Goal: Task Accomplishment & Management: Use online tool/utility

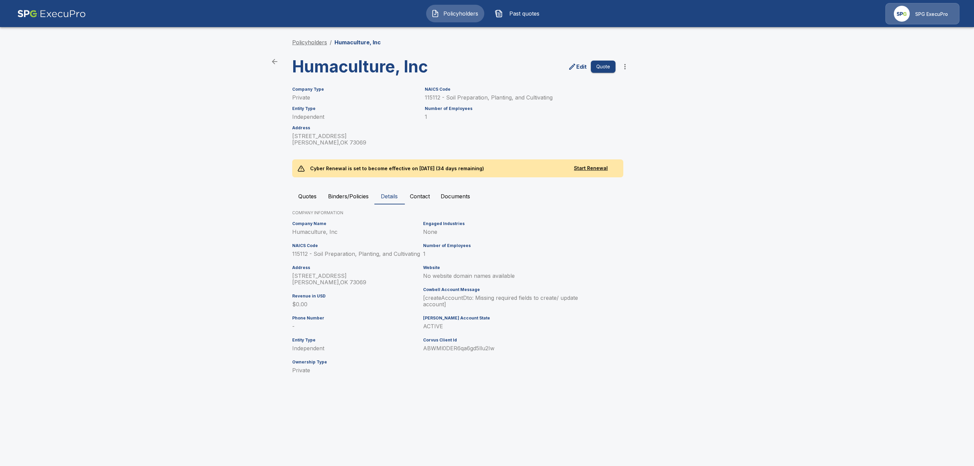
click at [302, 41] on link "Policyholders" at bounding box center [309, 42] width 35 height 7
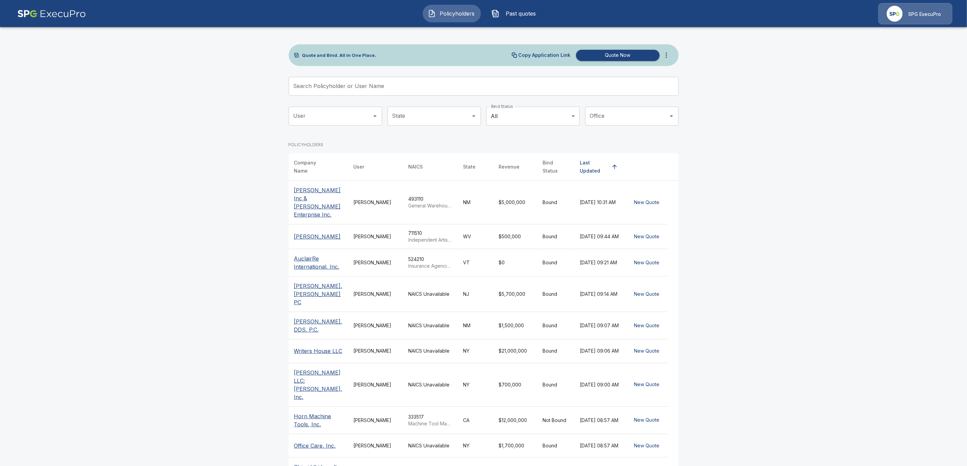
click at [307, 82] on input "Search Policyholder or User Name" at bounding box center [480, 86] width 382 height 19
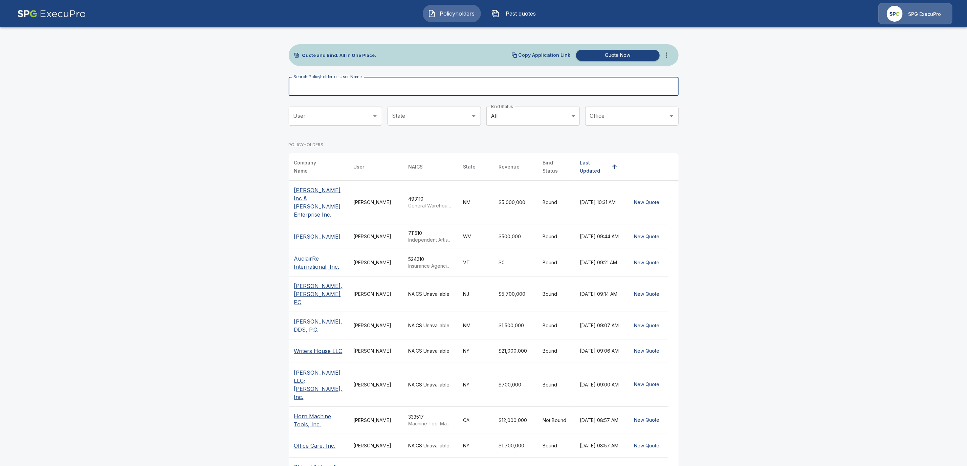
paste input "**********"
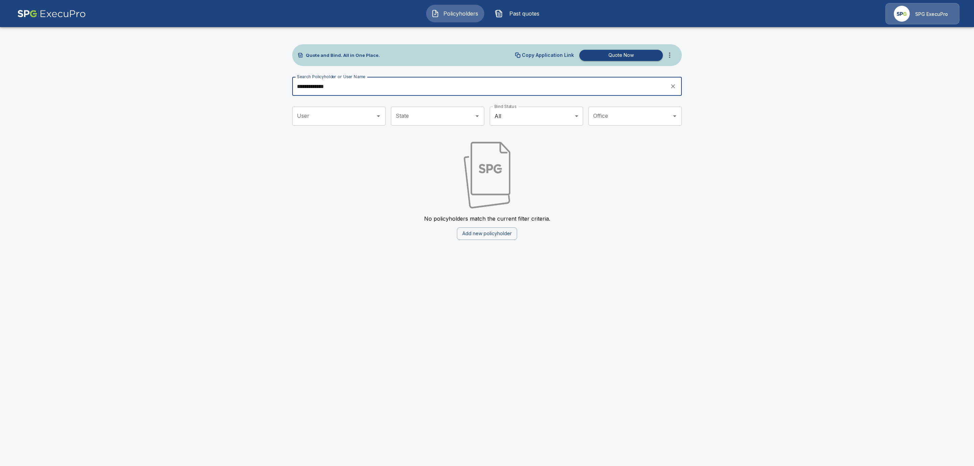
click at [345, 91] on input "**********" at bounding box center [478, 86] width 373 height 19
type input "*"
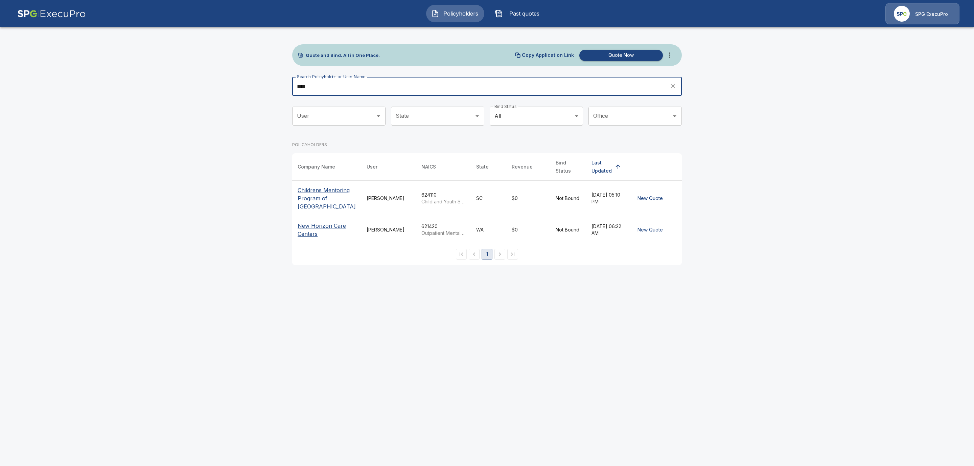
type input "****"
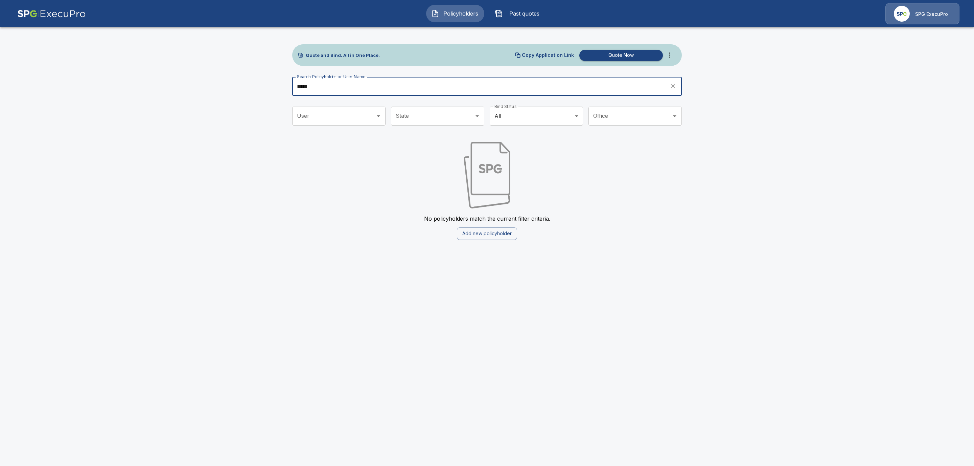
drag, startPoint x: 325, startPoint y: 85, endPoint x: 243, endPoint y: 85, distance: 81.5
click at [243, 85] on main "Quote and Bind. All in One Place. Copy Application Link Quote Now Search Policy…" at bounding box center [487, 124] width 974 height 248
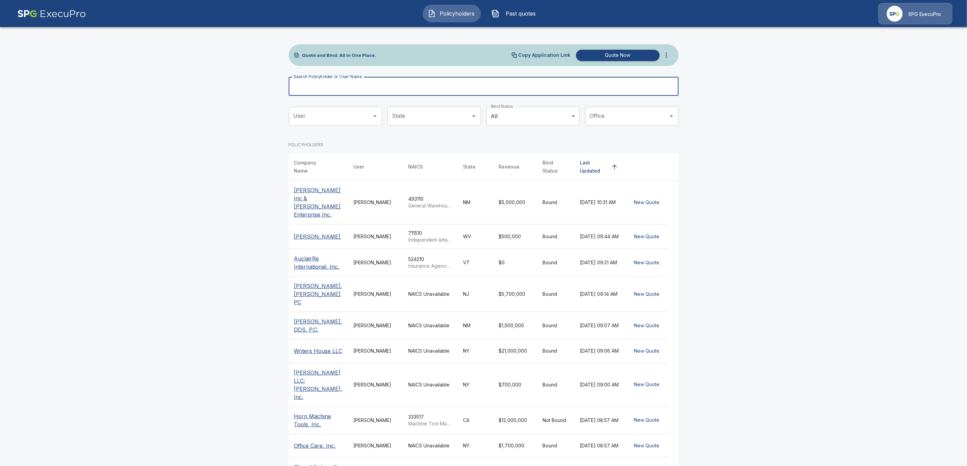
drag, startPoint x: 317, startPoint y: 396, endPoint x: 315, endPoint y: 393, distance: 3.9
click at [317, 412] on p "Horn Machine Tools, Inc." at bounding box center [318, 420] width 49 height 16
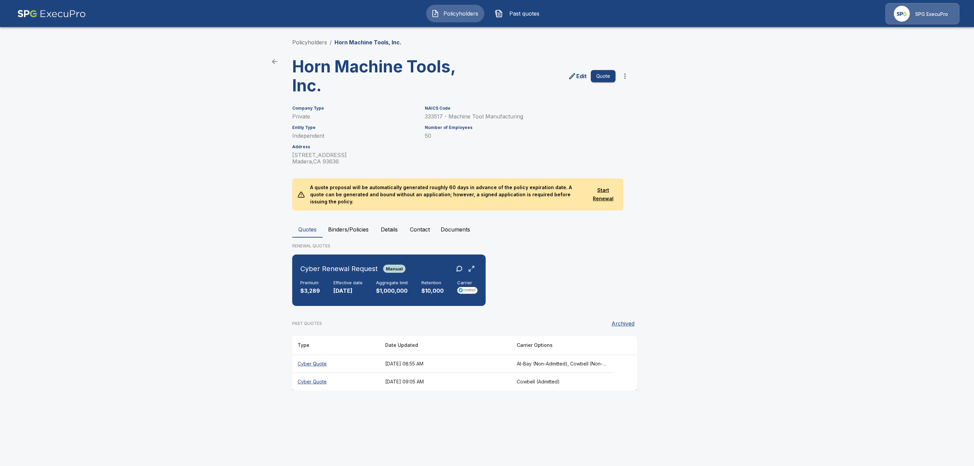
click at [348, 222] on button "Binders/Policies" at bounding box center [348, 229] width 51 height 16
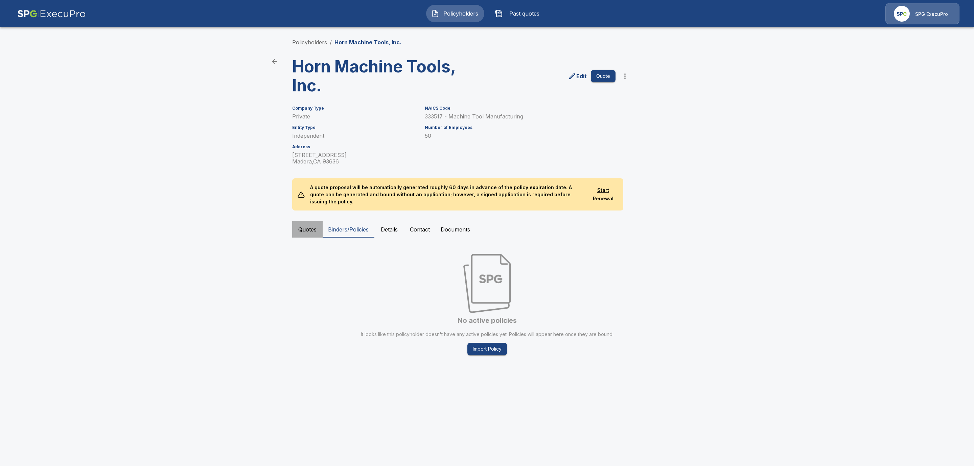
click at [300, 223] on button "Quotes" at bounding box center [307, 229] width 30 height 16
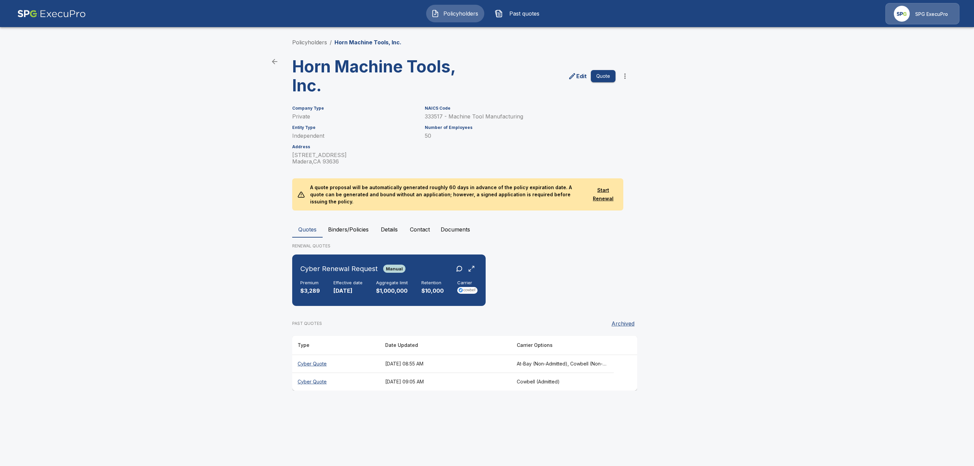
click at [446, 355] on th "[DATE] 08:55 AM" at bounding box center [446, 364] width 132 height 18
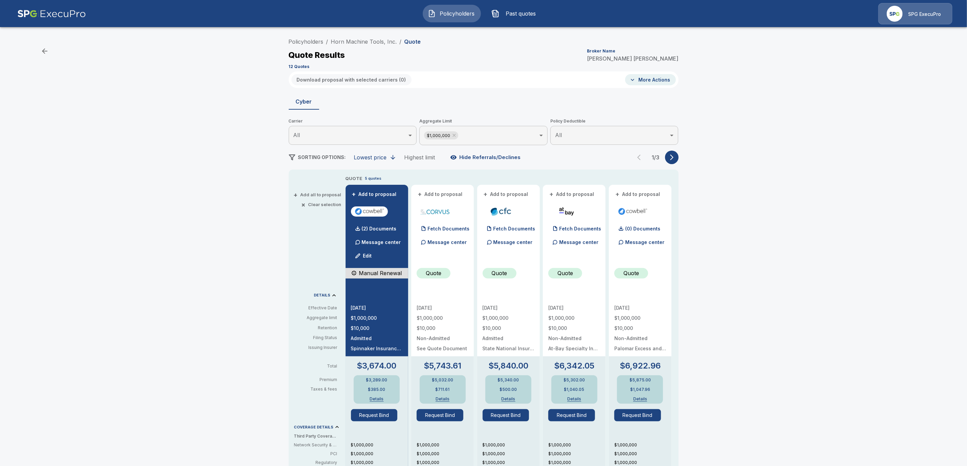
click at [660, 81] on button "More Actions" at bounding box center [650, 79] width 51 height 11
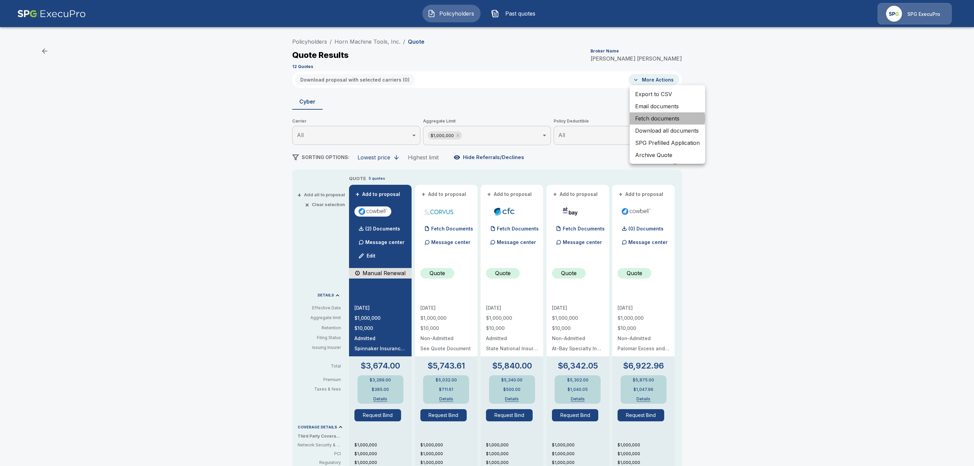
click at [666, 118] on li "Fetch documents" at bounding box center [667, 118] width 75 height 12
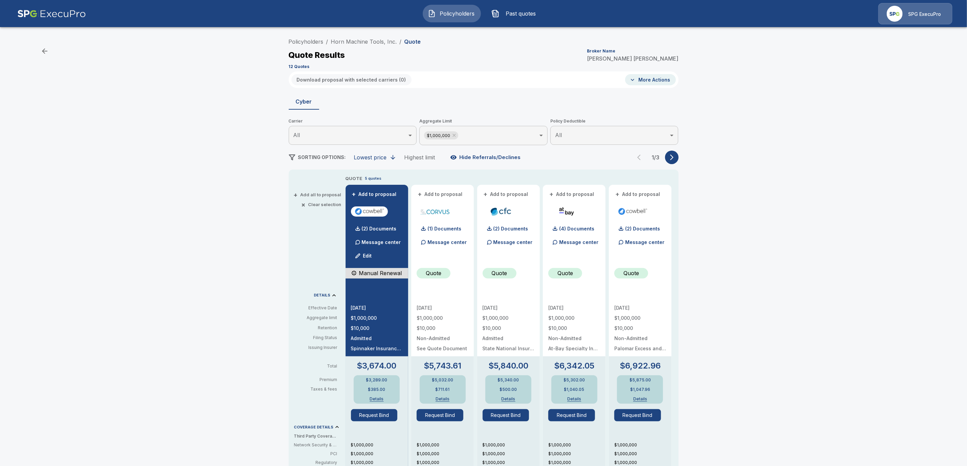
click at [675, 155] on icon "button" at bounding box center [671, 157] width 7 height 7
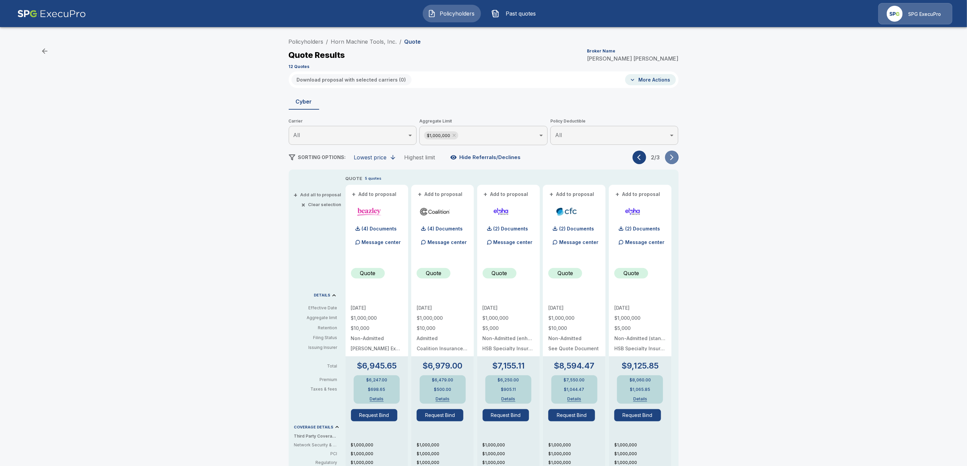
click at [673, 158] on icon "button" at bounding box center [671, 158] width 3 height 6
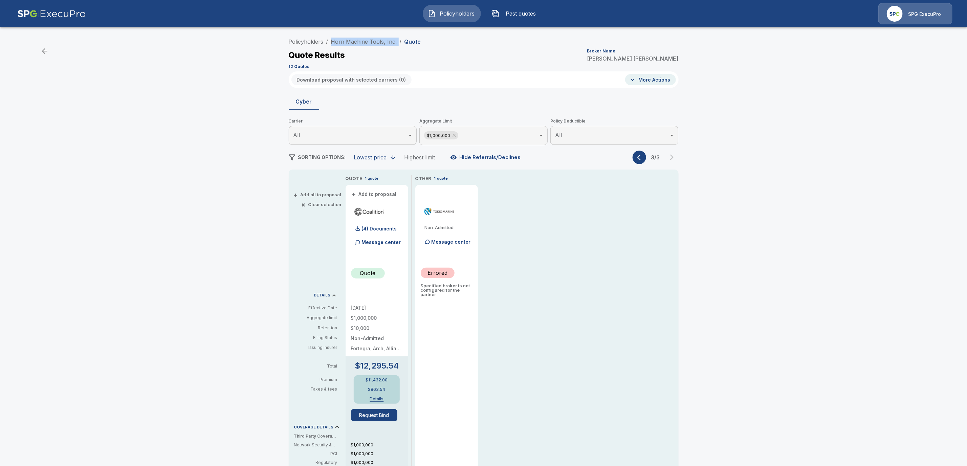
drag, startPoint x: 400, startPoint y: 39, endPoint x: 333, endPoint y: 39, distance: 67.3
click at [333, 39] on ol "Policyholders / Horn Machine Tools, Inc. / Quote" at bounding box center [355, 42] width 132 height 8
copy ol "Horn Machine Tools, Inc. /"
click at [311, 40] on link "Policyholders" at bounding box center [306, 41] width 35 height 7
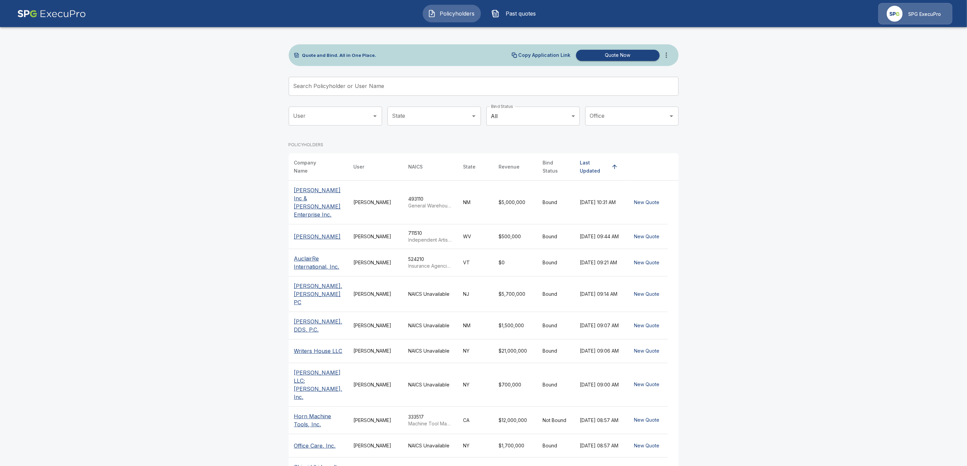
click at [331, 87] on input "Search Policyholder or User Name" at bounding box center [480, 86] width 382 height 19
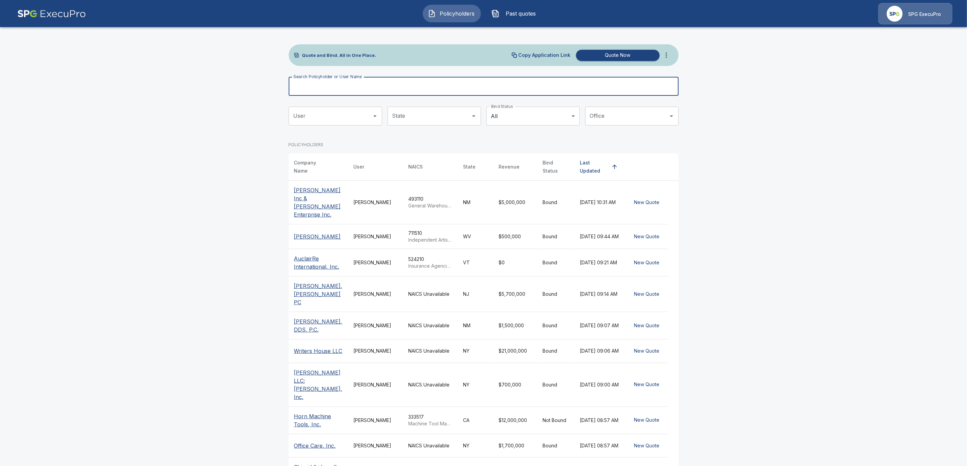
paste input "**********"
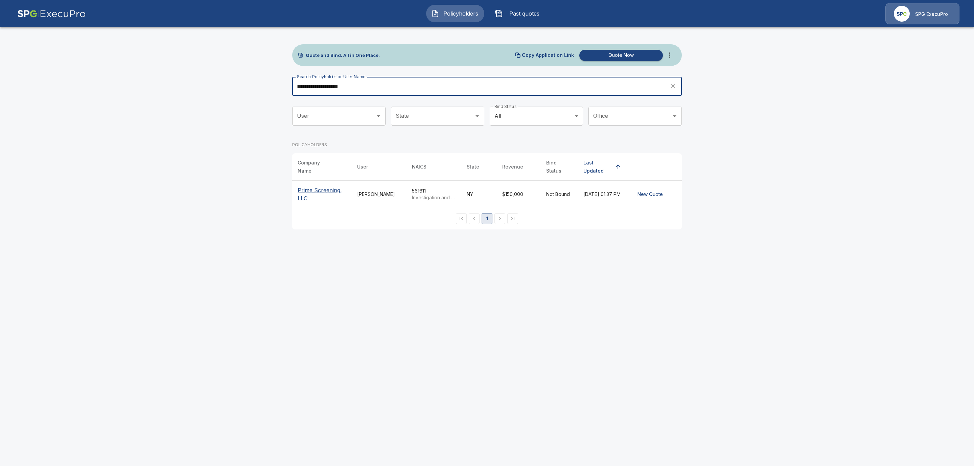
type input "**********"
click at [313, 188] on p "Prime Screening, LLC" at bounding box center [322, 194] width 49 height 16
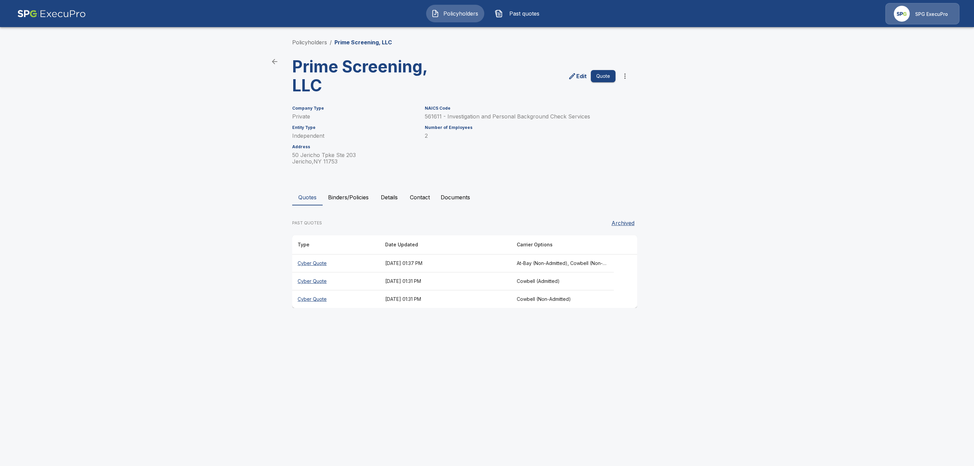
click at [306, 264] on th "Cyber Quote" at bounding box center [336, 263] width 88 height 18
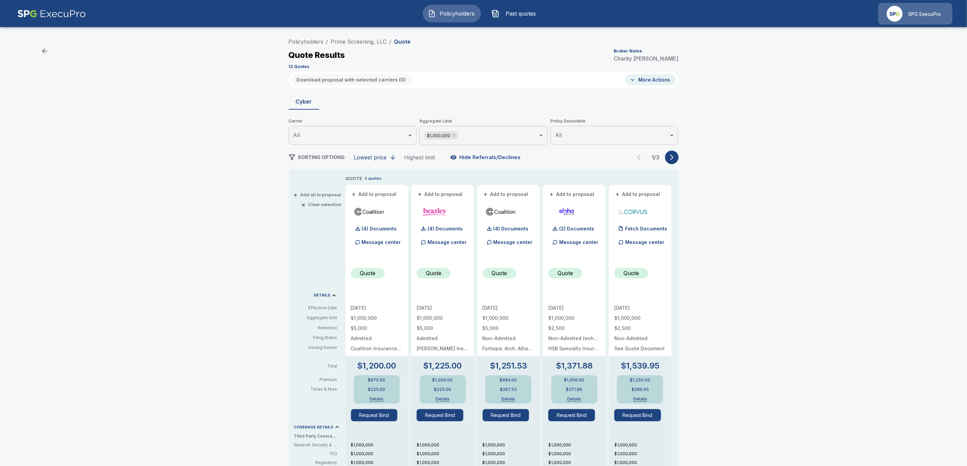
click at [682, 160] on div "Policyholders / Prime Screening, LLC / Quote Quote Results Broker Name [PERSON_…" at bounding box center [483, 359] width 406 height 649
click at [677, 161] on button "button" at bounding box center [672, 158] width 14 height 14
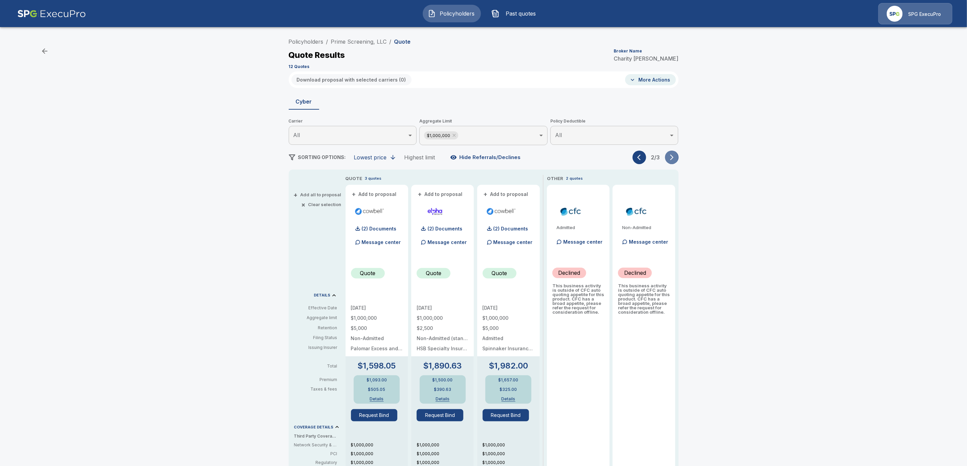
click at [676, 161] on button "button" at bounding box center [672, 158] width 14 height 14
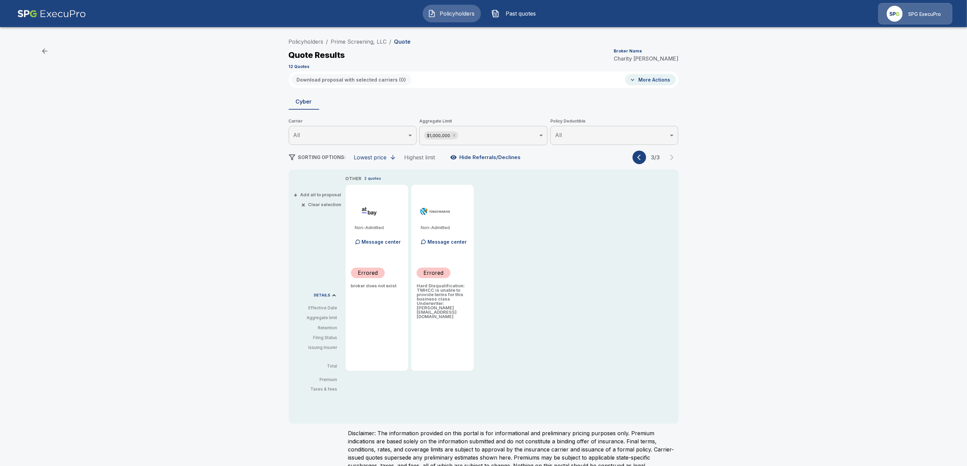
click at [644, 160] on icon "button" at bounding box center [640, 157] width 7 height 7
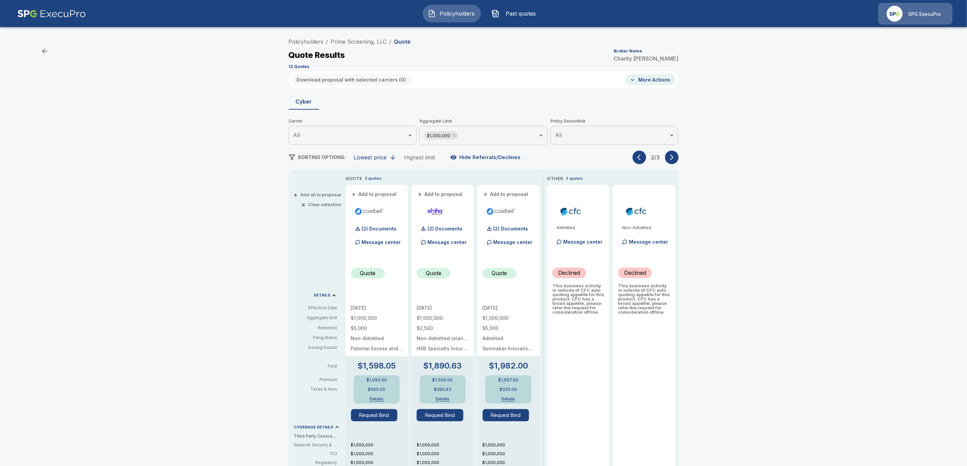
click at [644, 161] on button "button" at bounding box center [639, 158] width 14 height 14
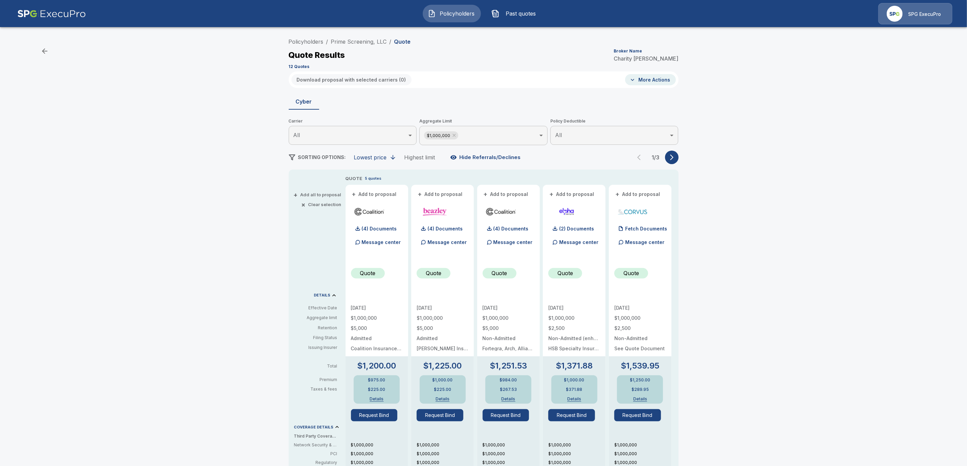
click at [633, 81] on button "More Actions" at bounding box center [650, 79] width 51 height 11
drag, startPoint x: 803, startPoint y: 139, endPoint x: 739, endPoint y: 117, distance: 67.8
click at [803, 138] on div at bounding box center [487, 233] width 974 height 466
click at [357, 38] on li "Prime Screening, LLC" at bounding box center [359, 42] width 56 height 8
click at [367, 44] on link "Prime Screening, LLC" at bounding box center [359, 41] width 56 height 7
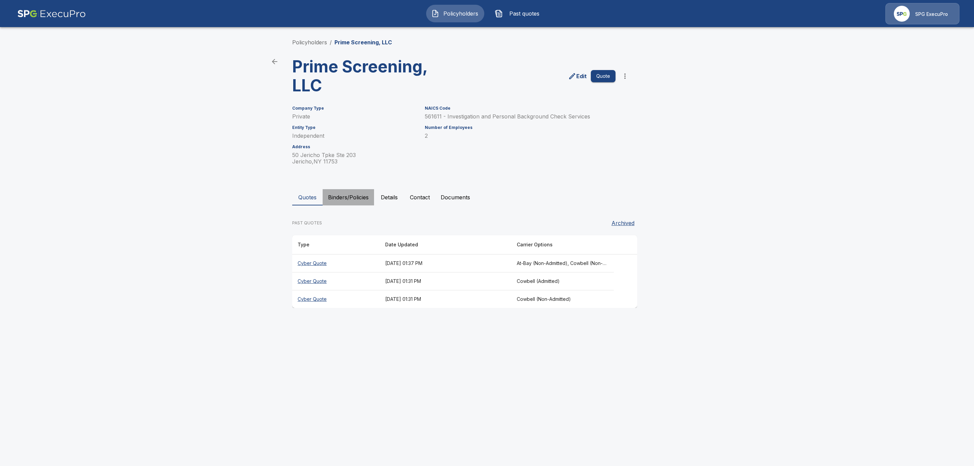
click at [341, 196] on button "Binders/Policies" at bounding box center [348, 197] width 51 height 16
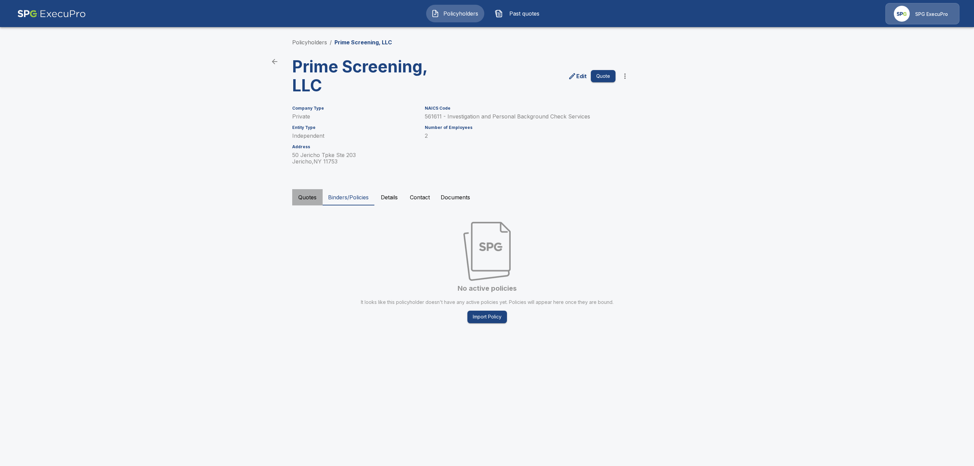
drag, startPoint x: 309, startPoint y: 196, endPoint x: 311, endPoint y: 207, distance: 11.7
click at [309, 196] on button "Quotes" at bounding box center [307, 197] width 30 height 16
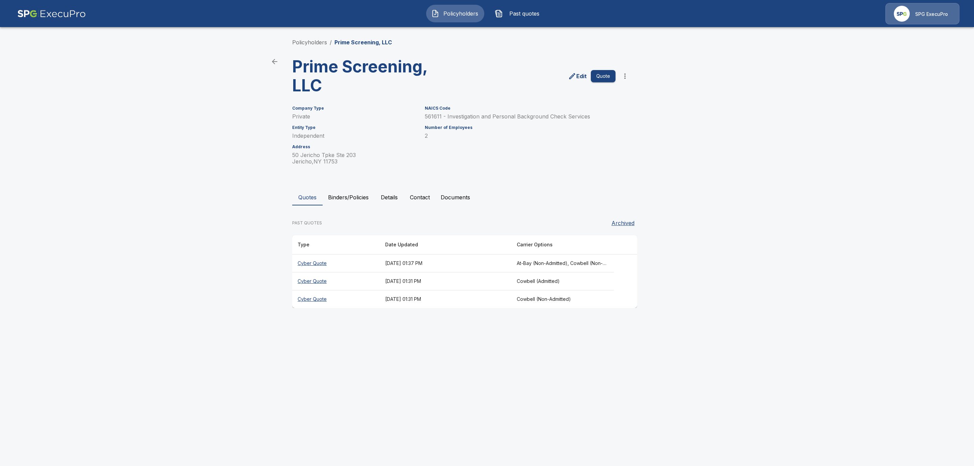
click at [304, 265] on th "Cyber Quote" at bounding box center [336, 263] width 88 height 18
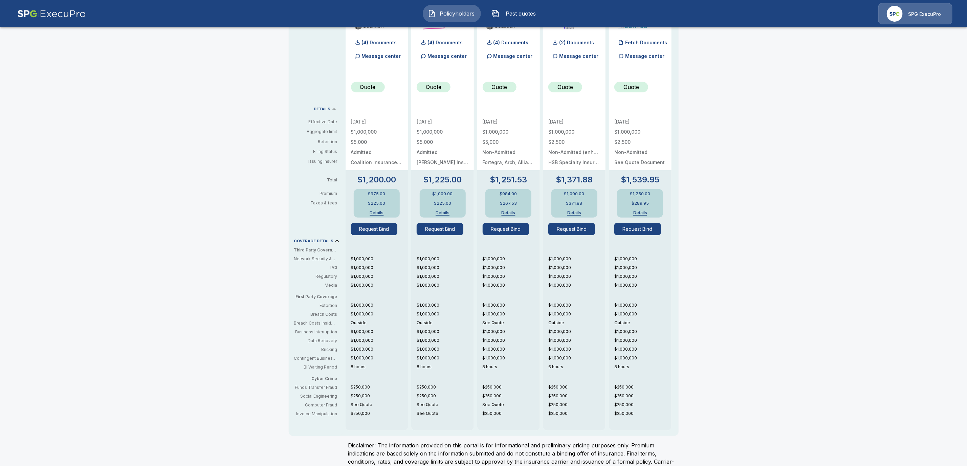
scroll to position [6, 0]
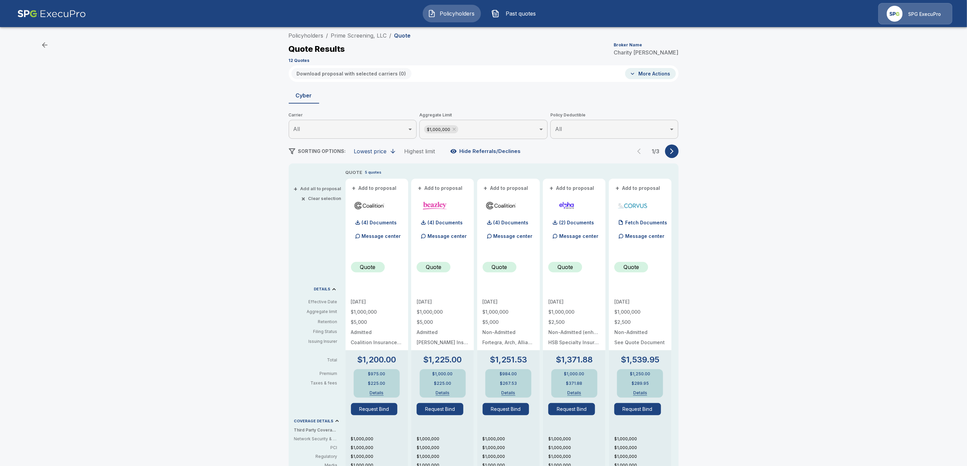
click at [643, 150] on div "1 / 3" at bounding box center [655, 151] width 46 height 14
click at [642, 151] on div "1 / 3" at bounding box center [655, 151] width 46 height 14
click at [675, 151] on icon "button" at bounding box center [671, 151] width 7 height 7
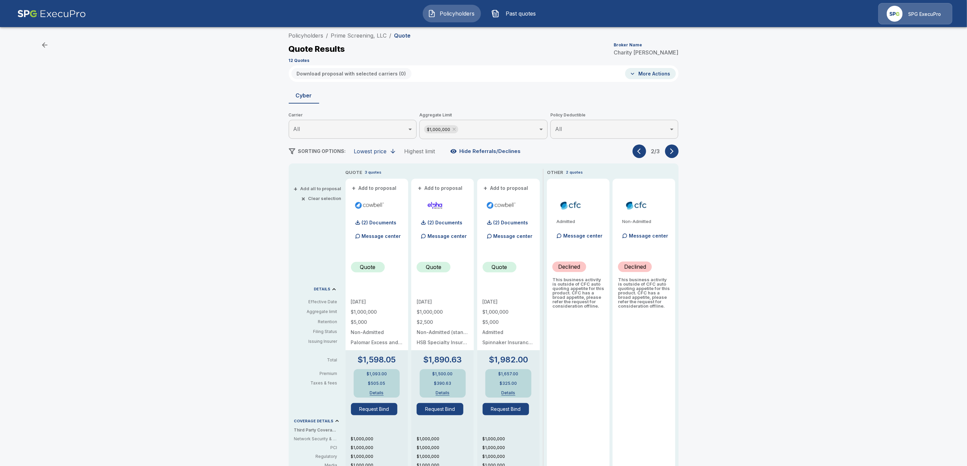
click at [675, 151] on icon "button" at bounding box center [671, 151] width 7 height 7
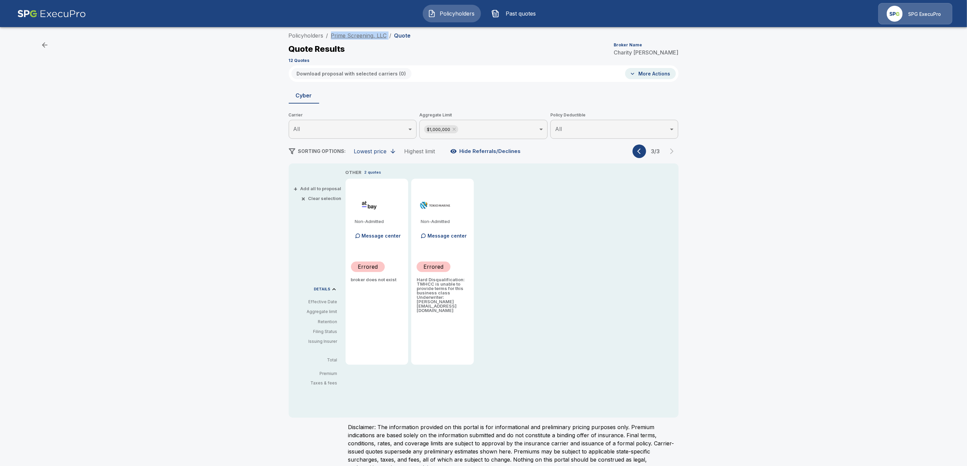
drag, startPoint x: 391, startPoint y: 37, endPoint x: 335, endPoint y: 35, distance: 56.5
click at [335, 35] on ol "Policyholders / Prime Screening, LLC / Quote" at bounding box center [350, 35] width 122 height 8
copy ol "Prime Screening, LLC /"
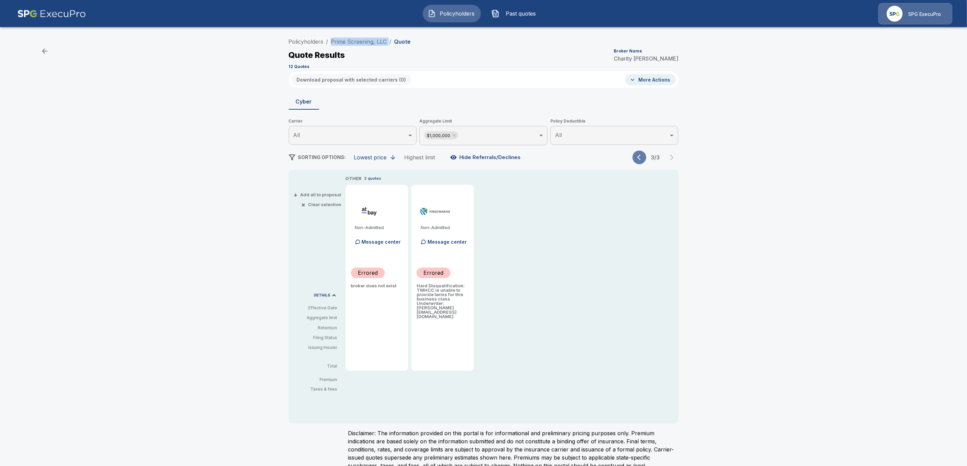
click at [644, 159] on icon "button" at bounding box center [640, 157] width 7 height 7
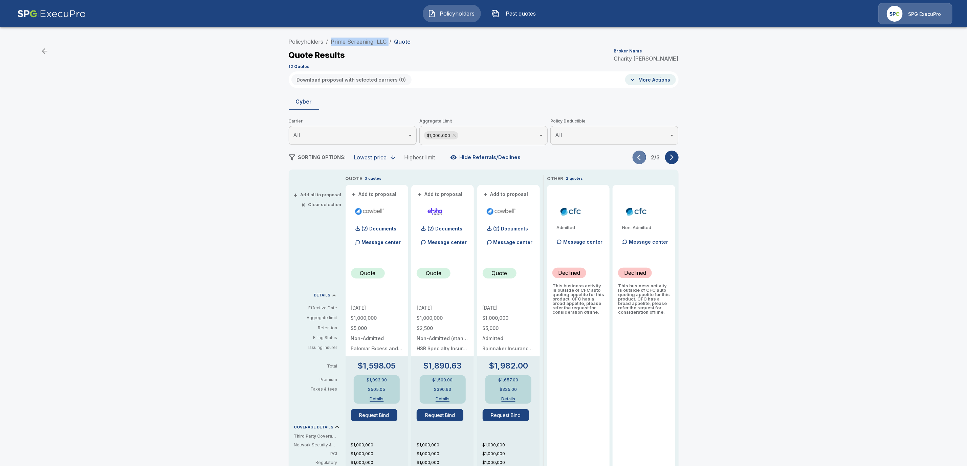
click at [644, 159] on icon "button" at bounding box center [640, 157] width 7 height 7
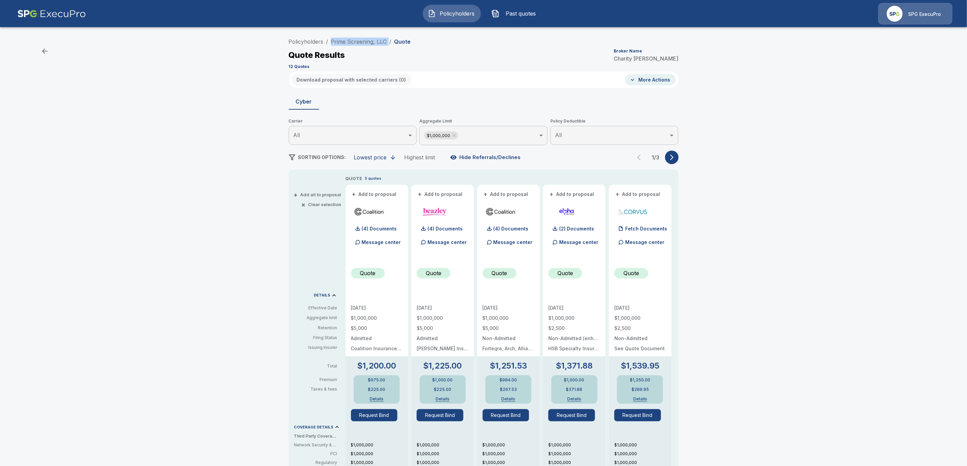
click at [675, 160] on icon "button" at bounding box center [671, 157] width 7 height 7
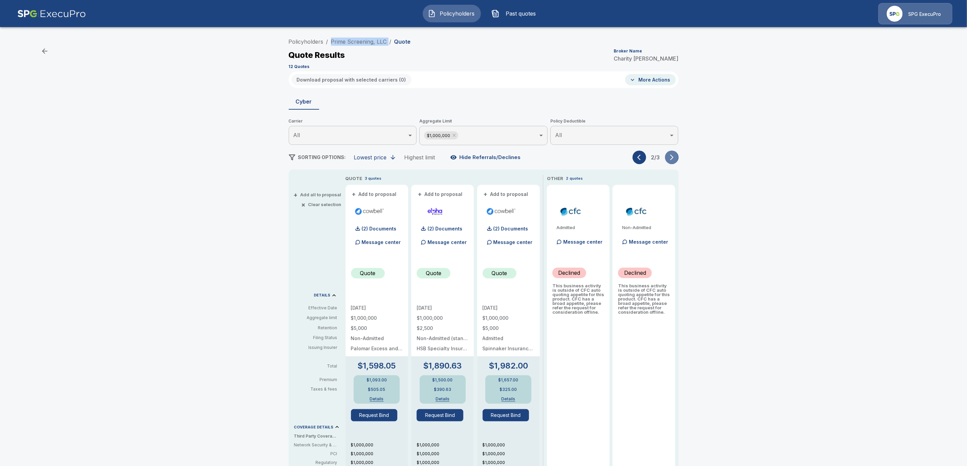
click at [675, 160] on icon "button" at bounding box center [671, 157] width 7 height 7
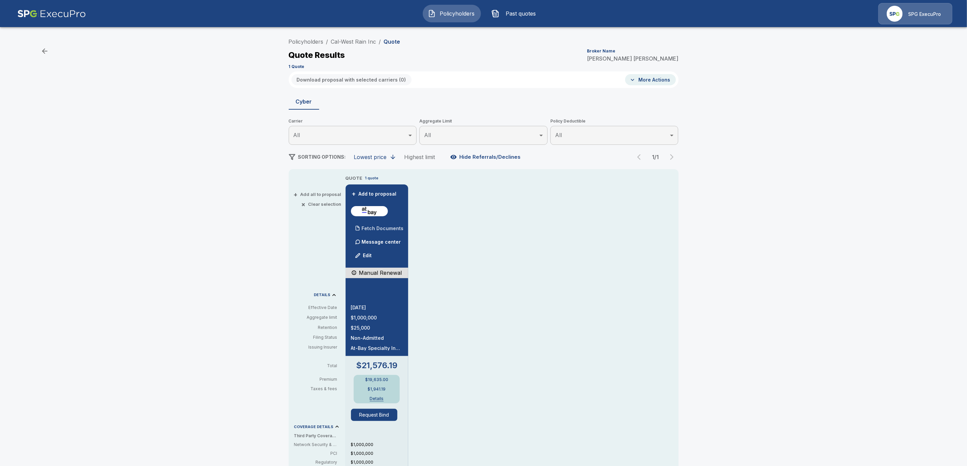
click at [397, 230] on p "Fetch Documents" at bounding box center [383, 228] width 42 height 5
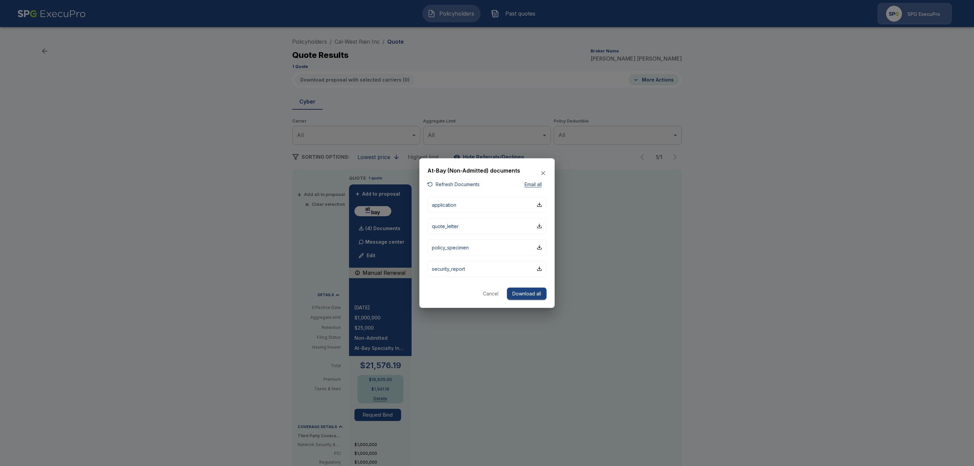
click at [462, 184] on button "Refresh Documents" at bounding box center [454, 184] width 52 height 8
click at [484, 294] on button "Cancel" at bounding box center [491, 293] width 22 height 13
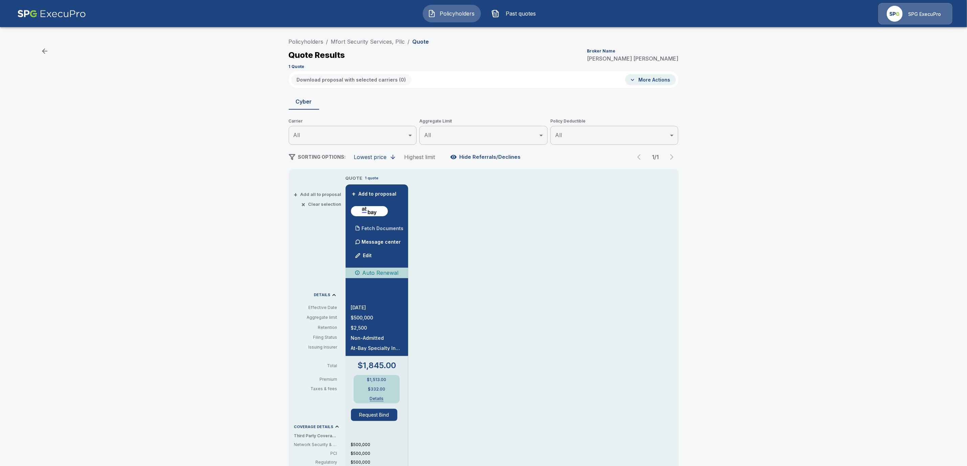
click at [401, 229] on p "Fetch Documents" at bounding box center [383, 228] width 42 height 5
drag, startPoint x: 409, startPoint y: 39, endPoint x: 281, endPoint y: 38, distance: 127.9
click at [281, 38] on div "Policyholders / Mfort Security Services, Pllc / Quote Quote Results Broker Name…" at bounding box center [483, 358] width 967 height 652
drag, startPoint x: 409, startPoint y: 40, endPoint x: 345, endPoint y: 31, distance: 64.6
click at [342, 33] on div "Policyholders / Mfort Security Services, Pllc / Quote Quote Results Broker Name…" at bounding box center [483, 358] width 967 height 652
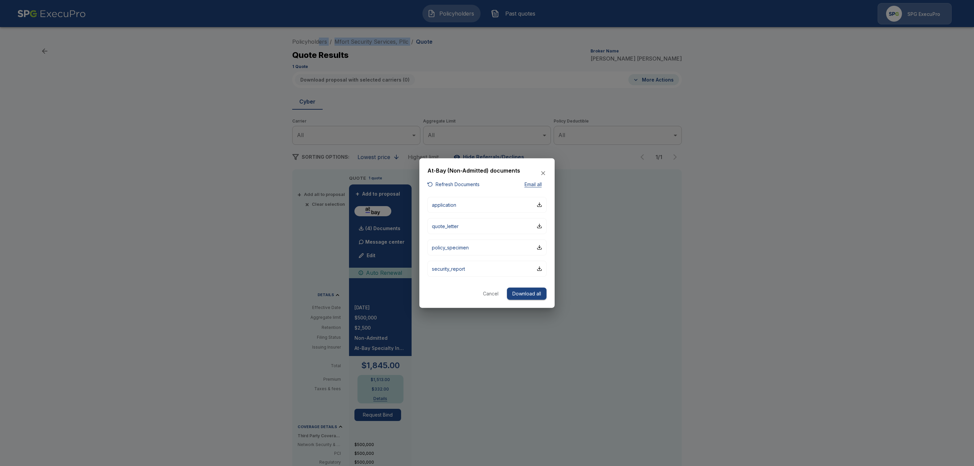
drag, startPoint x: 408, startPoint y: 42, endPoint x: 325, endPoint y: 39, distance: 83.0
click at [325, 39] on body "Policyholders Past quotes SPG ExecuPro Policyholders / Mfort Security Services,…" at bounding box center [487, 342] width 974 height 684
copy ol "ers / Mfort Security Services, Pllc /"
click at [469, 183] on button "Refresh Documents" at bounding box center [454, 184] width 52 height 8
click at [837, 358] on div at bounding box center [487, 233] width 974 height 466
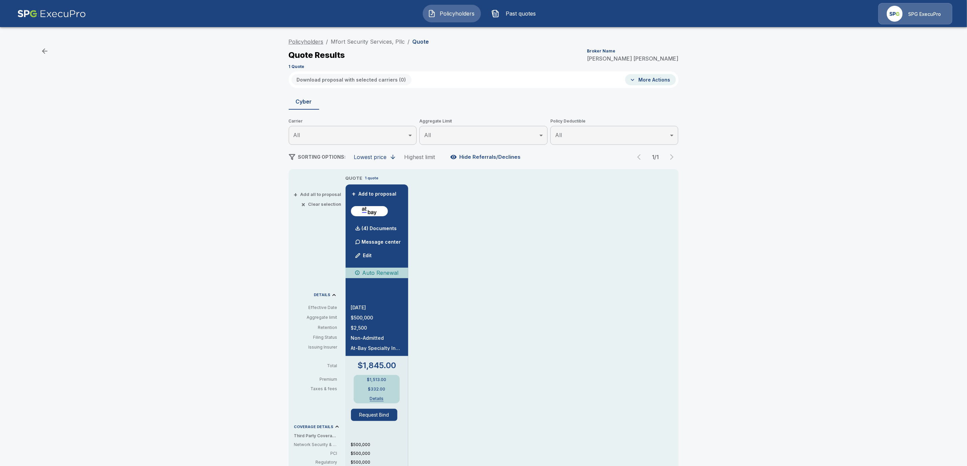
click at [314, 42] on link "Policyholders" at bounding box center [306, 41] width 35 height 7
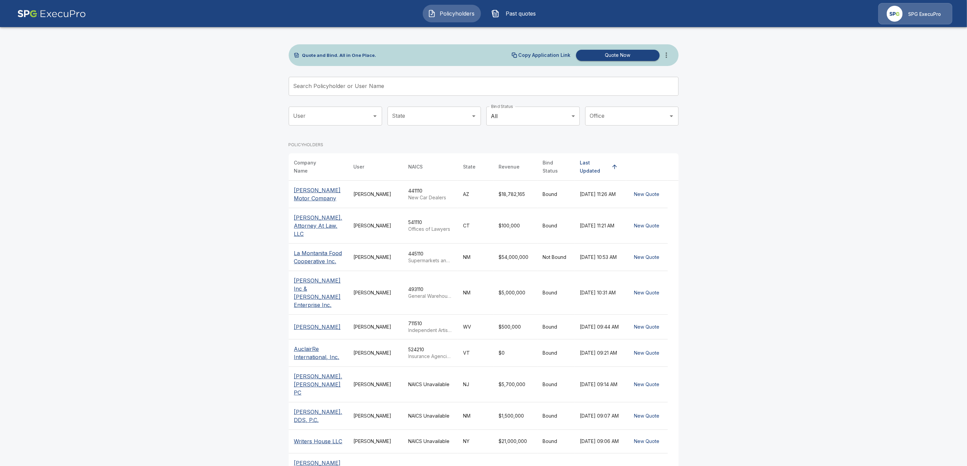
click at [344, 86] on input "Search Policyholder or User Name" at bounding box center [480, 86] width 382 height 19
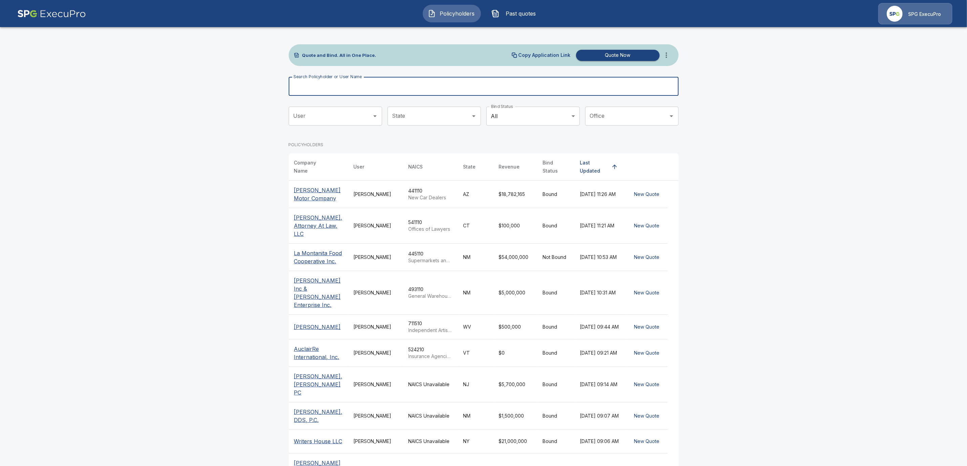
paste input "**********"
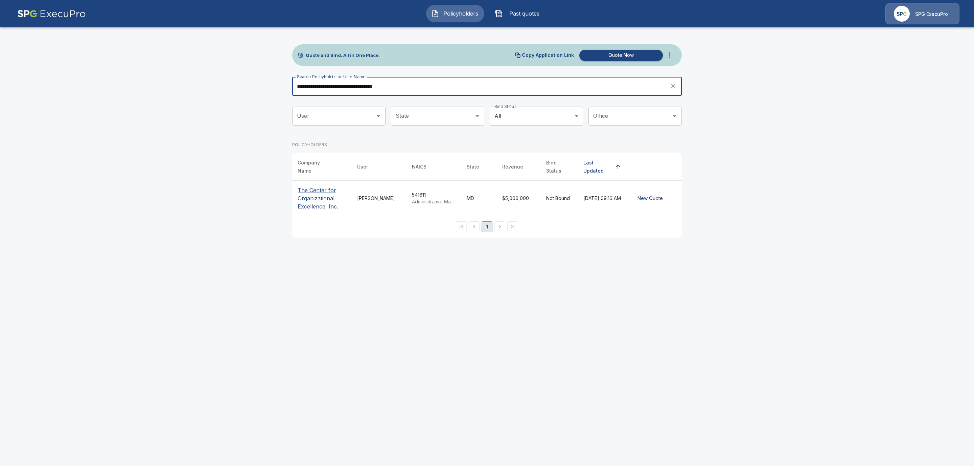
type input "**********"
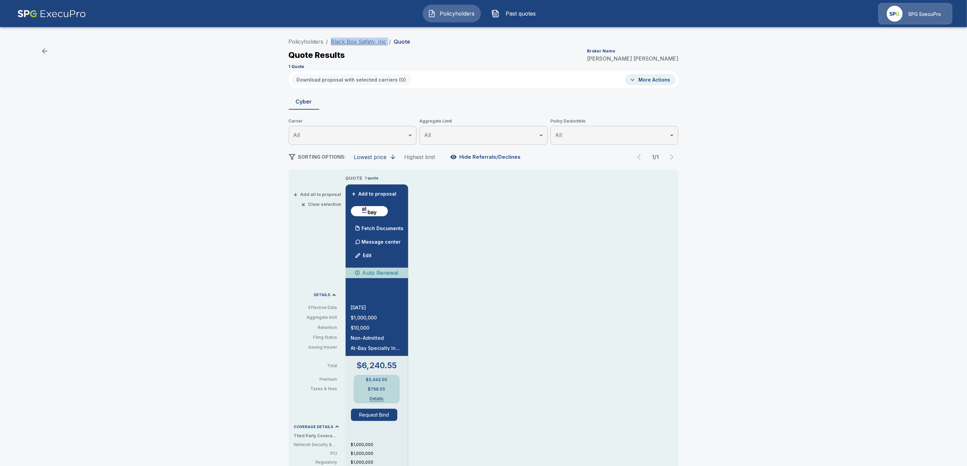
drag, startPoint x: 390, startPoint y: 41, endPoint x: 335, endPoint y: 40, distance: 55.1
click at [335, 40] on ol "Policyholders / Black Box Safety, Inc / Quote" at bounding box center [350, 42] width 122 height 8
copy ol "Black Box Safety, Inc /"
click at [551, 168] on div "Policyholders / Black Box Safety, Inc / Quote Quote Results Broker Name Tricia …" at bounding box center [483, 359] width 406 height 649
click at [390, 228] on p "Fetch Documents" at bounding box center [383, 228] width 42 height 5
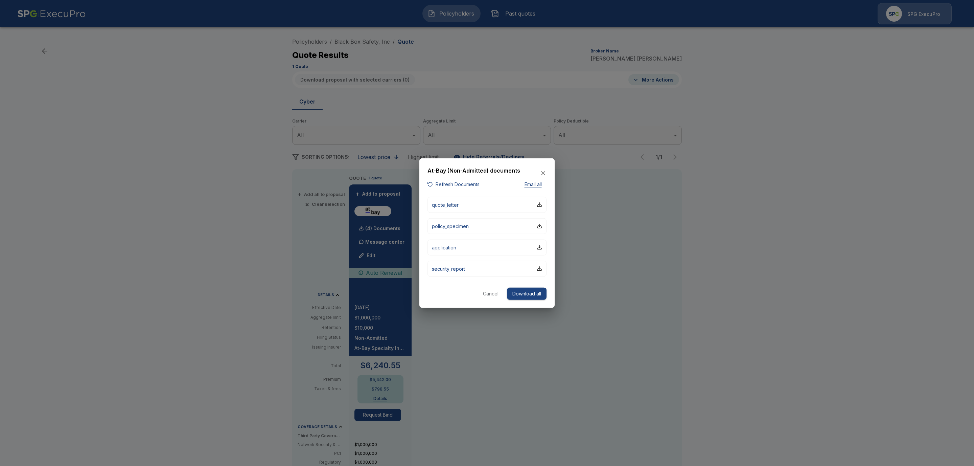
click at [831, 228] on div at bounding box center [487, 233] width 974 height 466
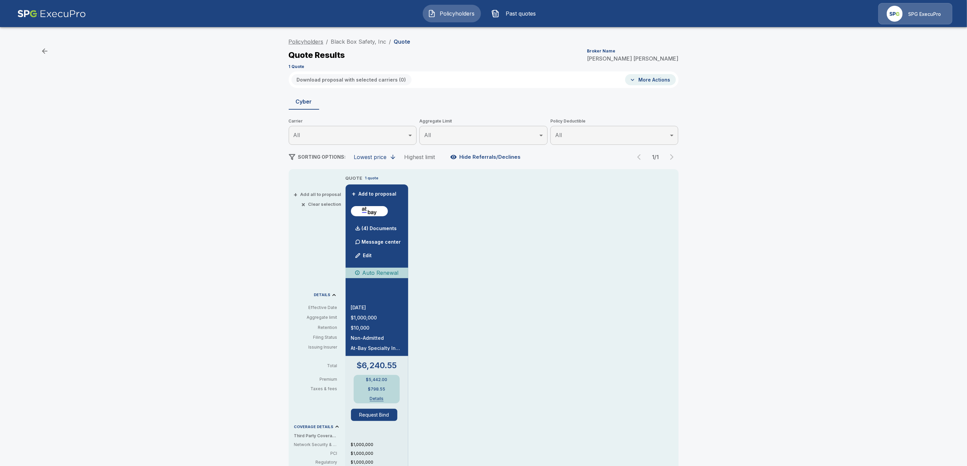
click at [316, 42] on link "Policyholders" at bounding box center [306, 41] width 35 height 7
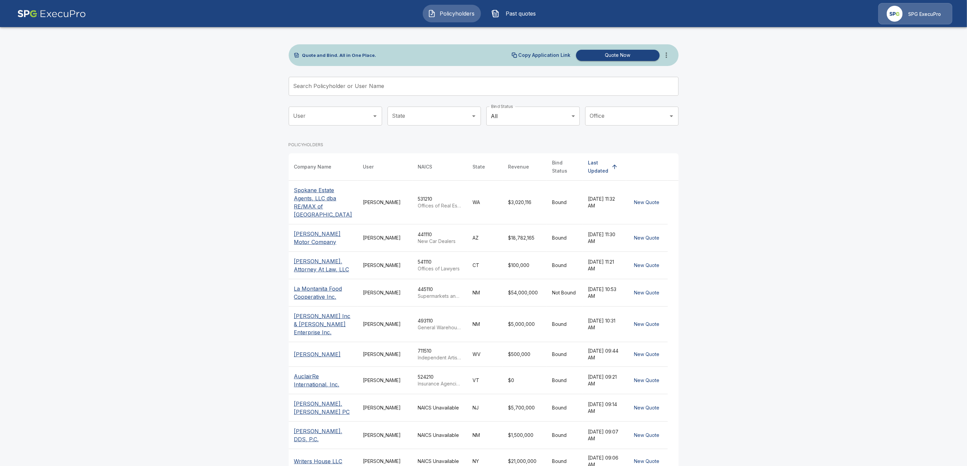
click at [317, 87] on div "Search Policyholder or User Name Search Policyholder or User Name" at bounding box center [484, 86] width 390 height 19
click at [297, 88] on input "Search Policyholder or User Name" at bounding box center [480, 86] width 382 height 19
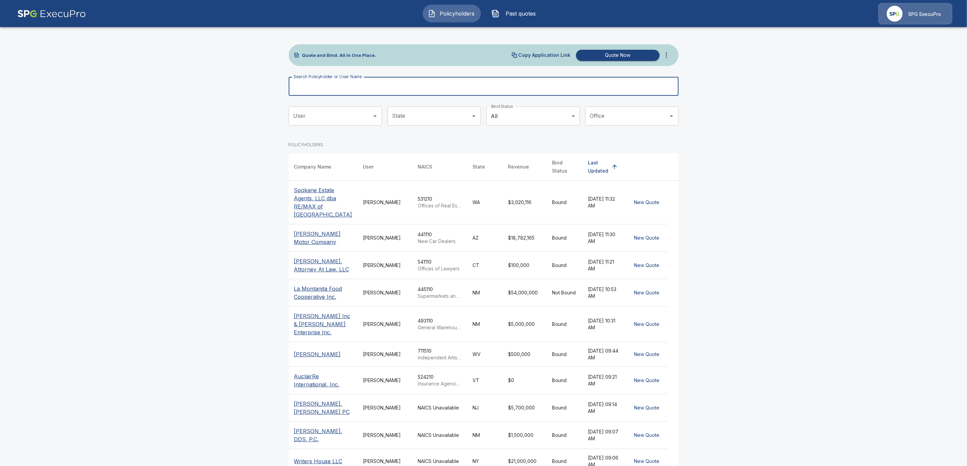
paste input "**********"
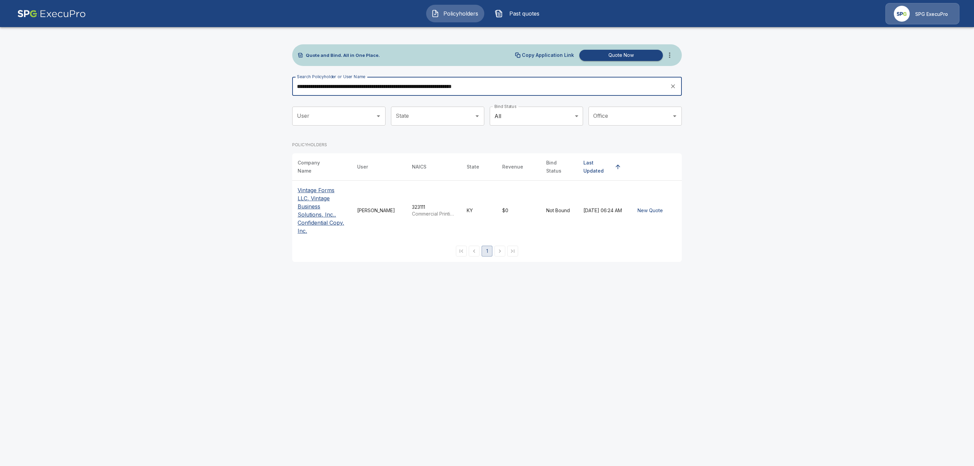
type input "**********"
click at [317, 207] on p "Vintage Forms LLC, Vintage Business Solutions, Inc., Confidential Copy, Inc." at bounding box center [322, 210] width 49 height 49
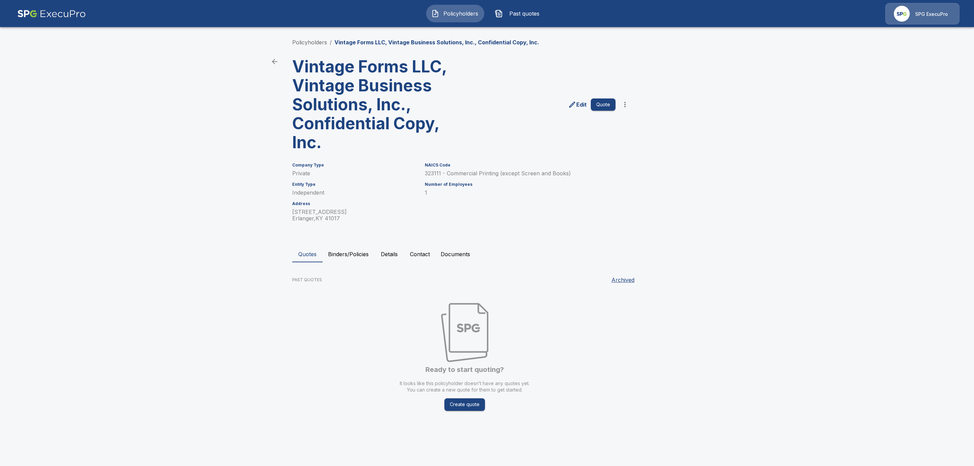
click at [627, 105] on icon "more" at bounding box center [625, 104] width 8 height 8
click at [607, 140] on li "Import Quotes" at bounding box center [624, 142] width 103 height 12
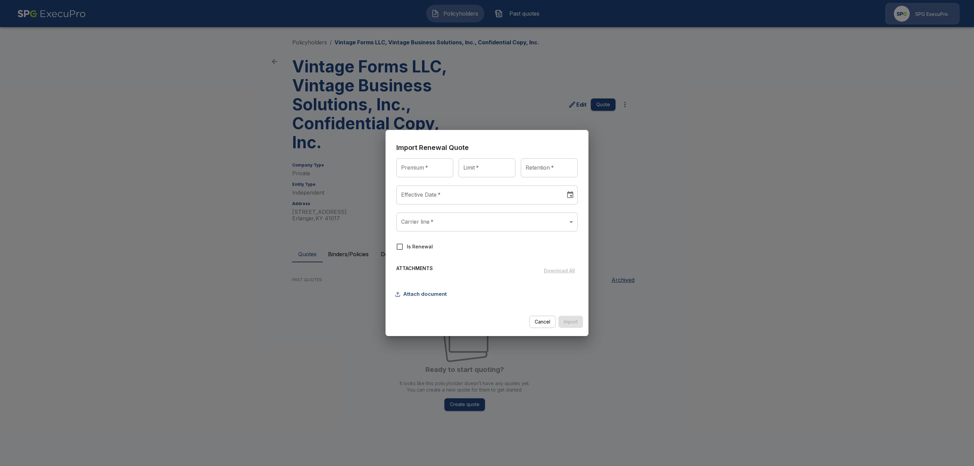
click at [423, 173] on input "Premium   *" at bounding box center [424, 167] width 57 height 19
type input "******"
click at [480, 170] on input "Limit   *" at bounding box center [487, 167] width 57 height 19
type input "**********"
click at [536, 169] on input "Retention   *" at bounding box center [549, 167] width 57 height 19
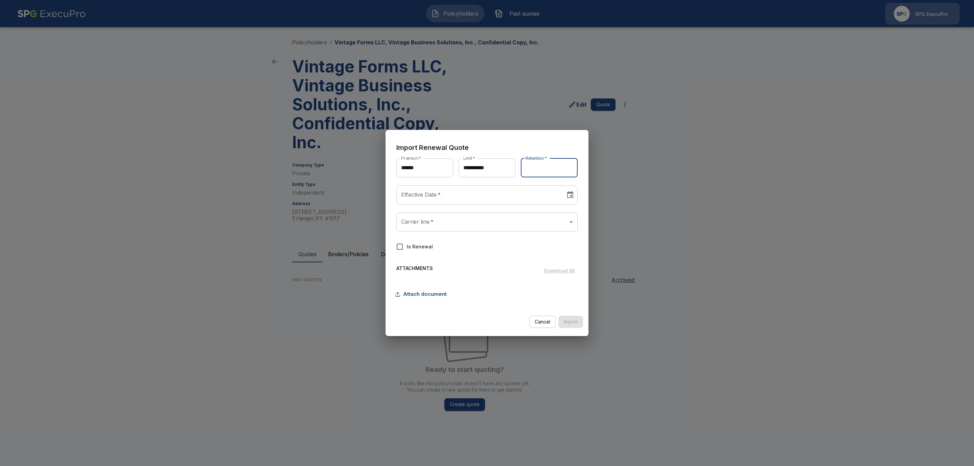
type input "******"
click at [564, 197] on div at bounding box center [568, 194] width 9 height 11
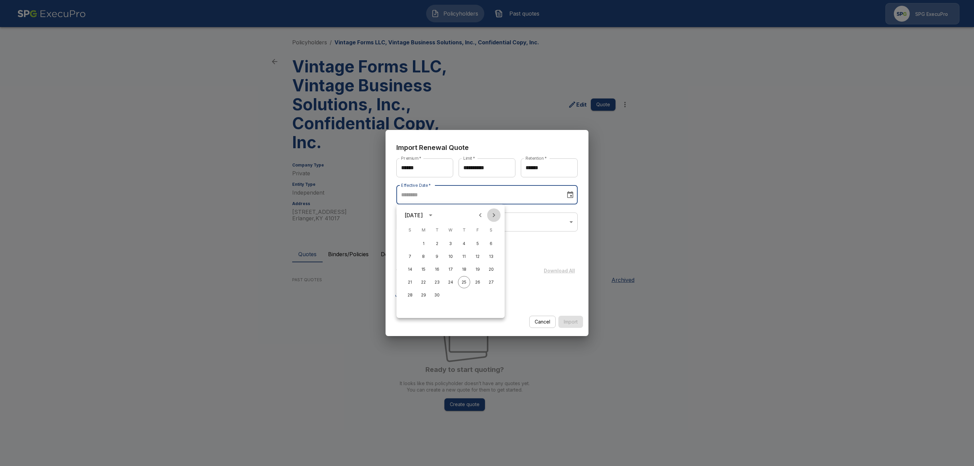
click at [493, 217] on icon "Next month" at bounding box center [494, 215] width 8 height 8
click at [411, 270] on button "9" at bounding box center [410, 269] width 12 height 12
type input "********"
click at [490, 215] on body "**********" at bounding box center [487, 217] width 974 height 434
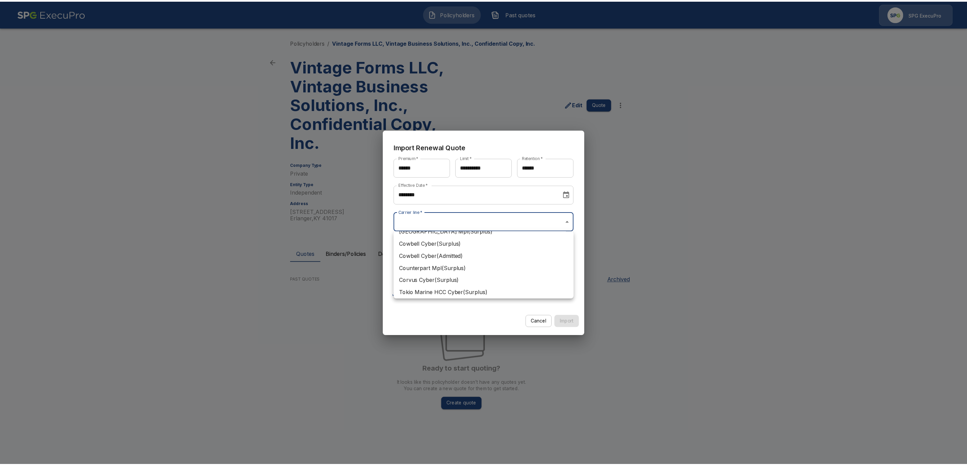
scroll to position [21, 0]
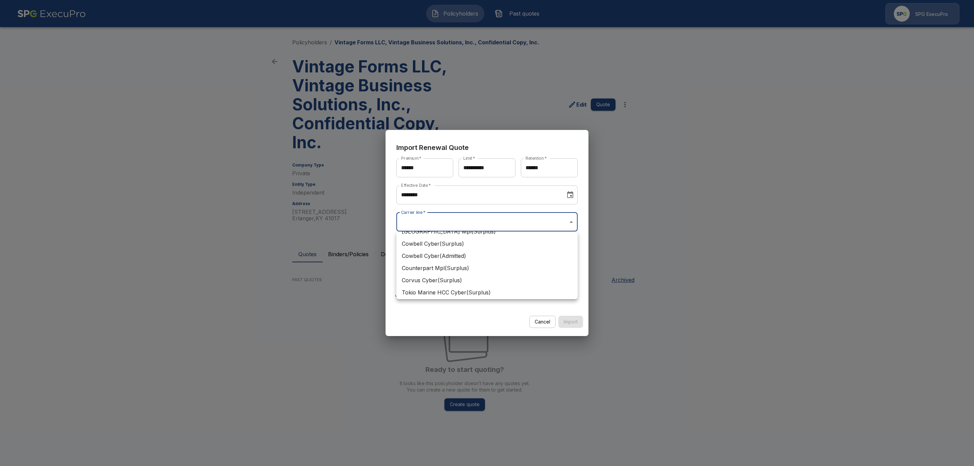
click at [453, 276] on li "Corvus Cyber ( Surplus )" at bounding box center [486, 280] width 181 height 12
type input "**********"
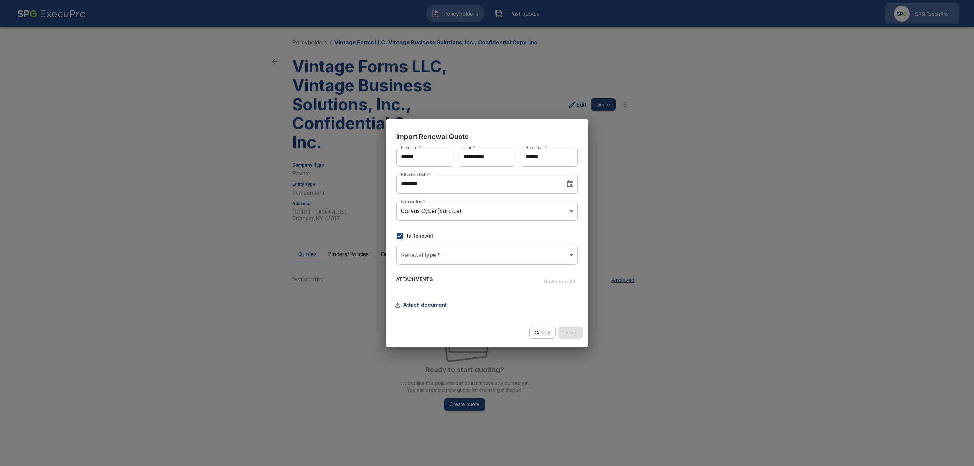
click at [499, 258] on body "**********" at bounding box center [487, 217] width 974 height 434
click at [436, 273] on li "OFFLINE" at bounding box center [486, 273] width 181 height 12
type input "*******"
click at [410, 304] on button "Attach document" at bounding box center [422, 304] width 53 height 13
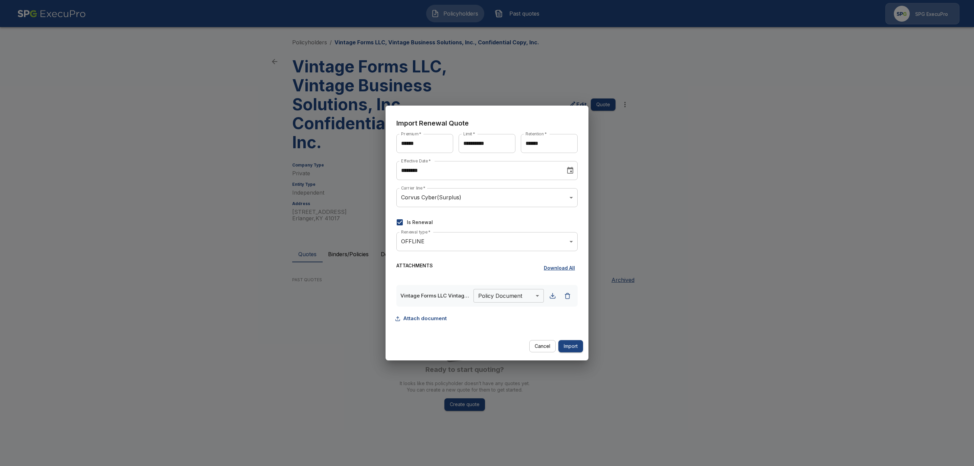
click at [517, 294] on body "**********" at bounding box center [487, 217] width 974 height 434
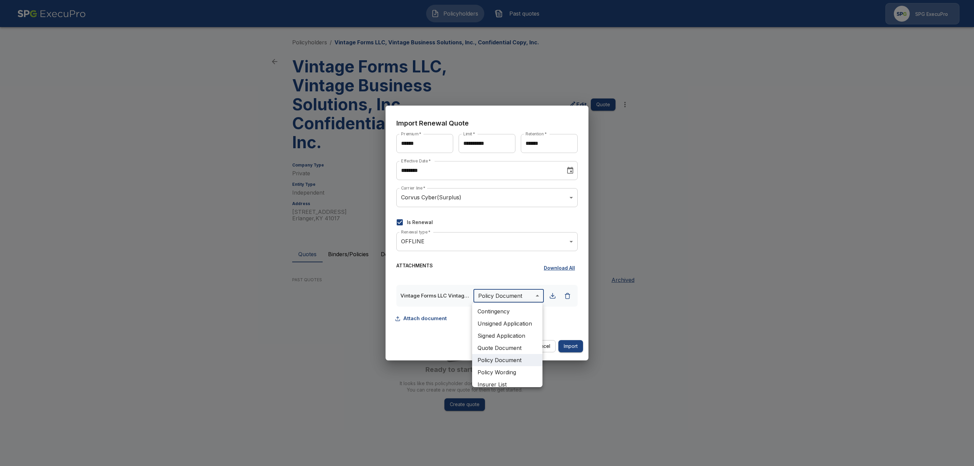
click at [491, 349] on li "Quote Document" at bounding box center [507, 348] width 70 height 12
type input "**********"
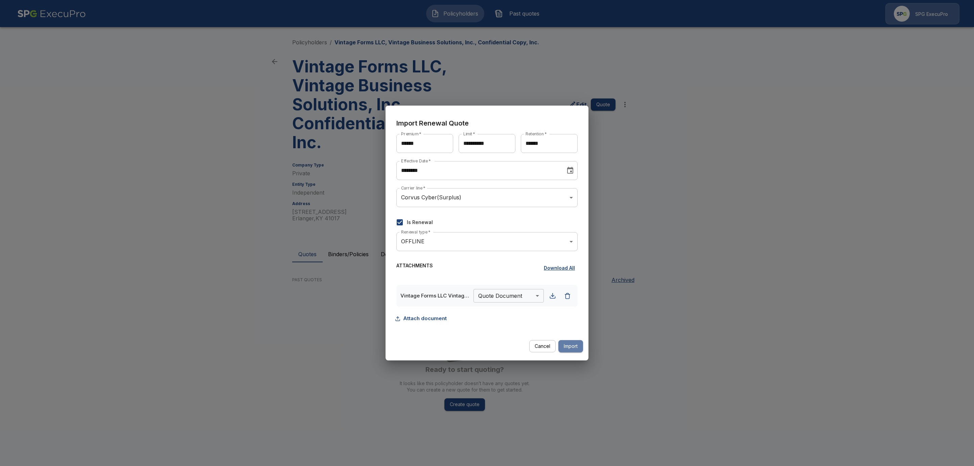
click at [570, 345] on button "Import" at bounding box center [571, 346] width 25 height 13
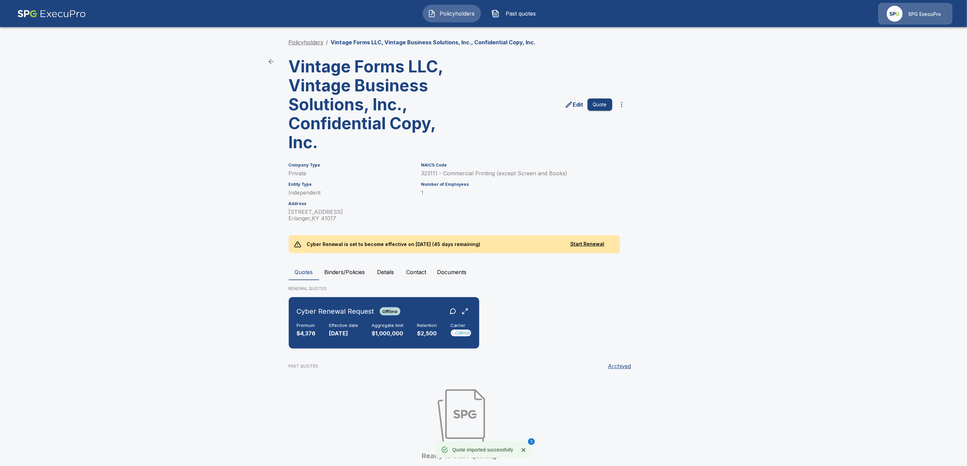
click at [317, 41] on link "Policyholders" at bounding box center [306, 42] width 35 height 7
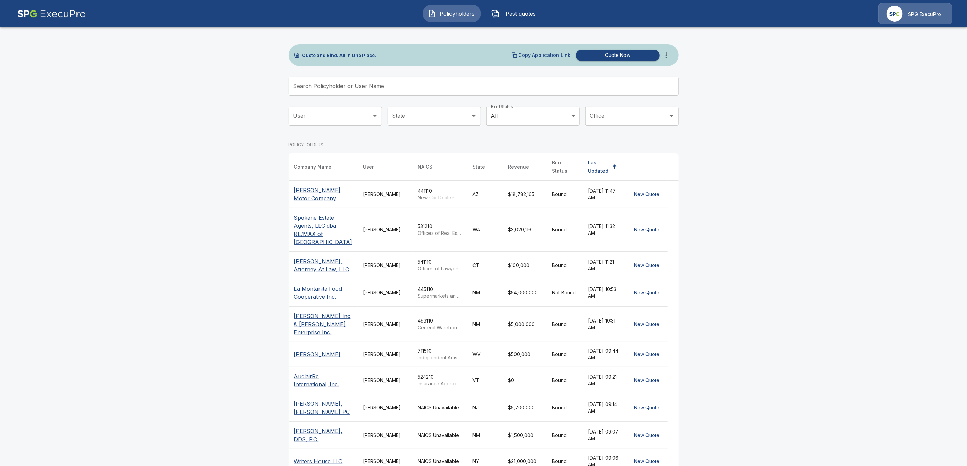
click at [354, 86] on input "Search Policyholder or User Name" at bounding box center [480, 86] width 382 height 19
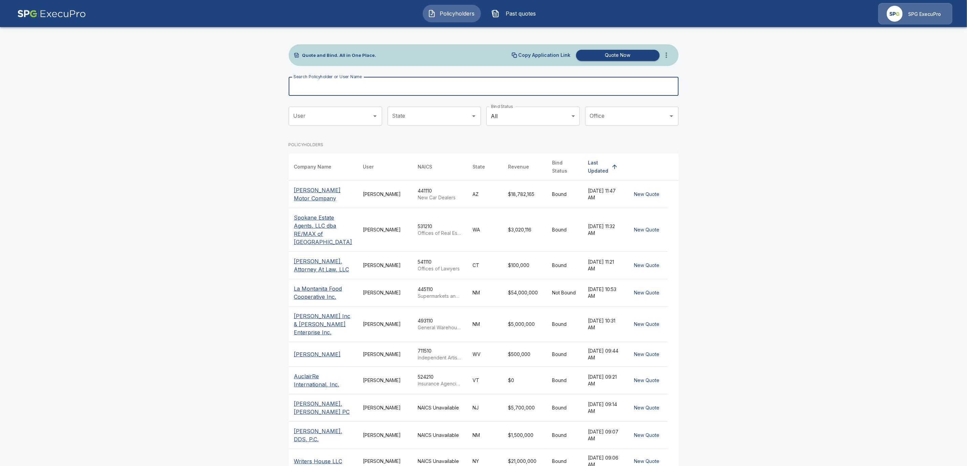
paste input "**********"
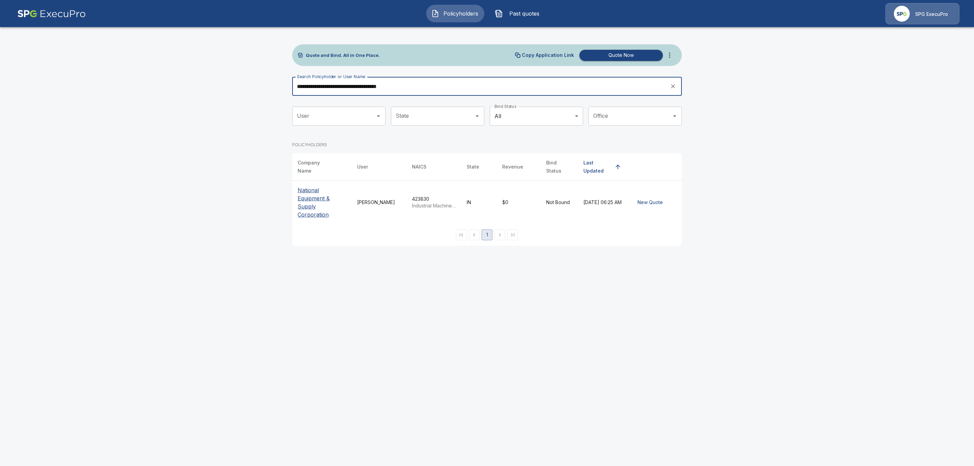
type input "**********"
click at [312, 193] on p "National Equipment & Supply Corporation" at bounding box center [322, 202] width 49 height 32
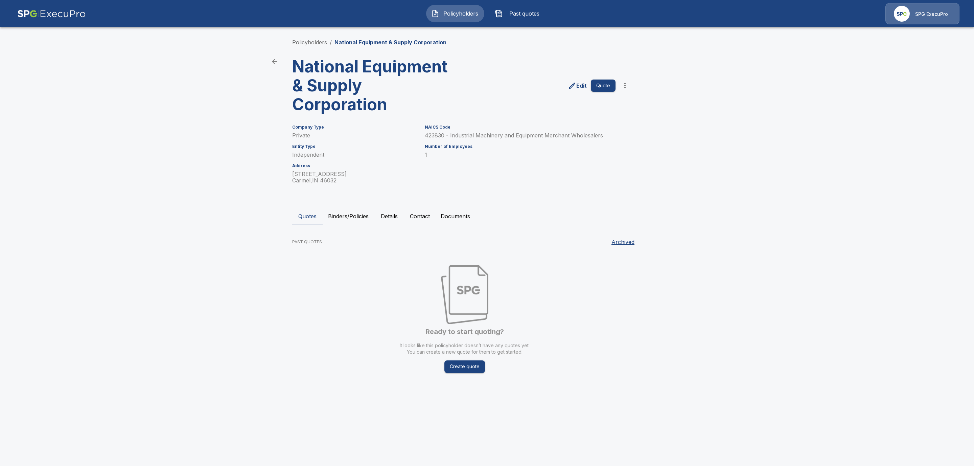
click at [309, 44] on link "Policyholders" at bounding box center [309, 42] width 35 height 7
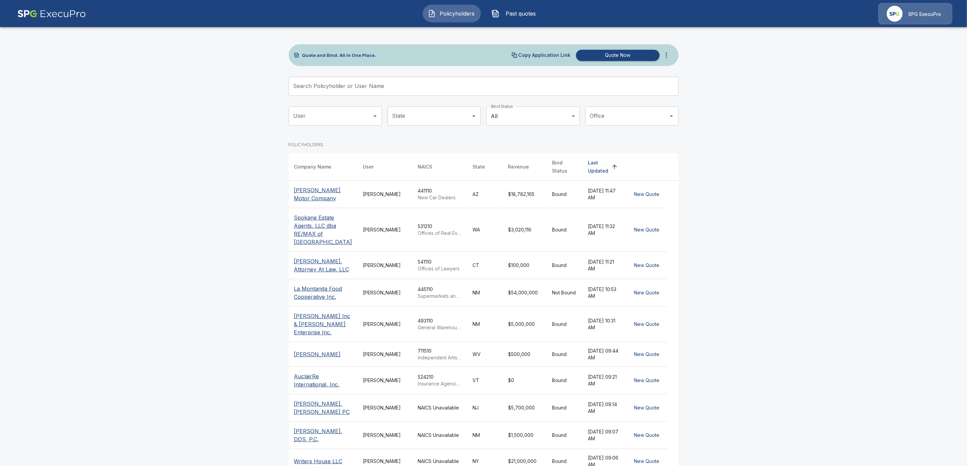
click at [319, 85] on input "Search Policyholder or User Name" at bounding box center [480, 86] width 382 height 19
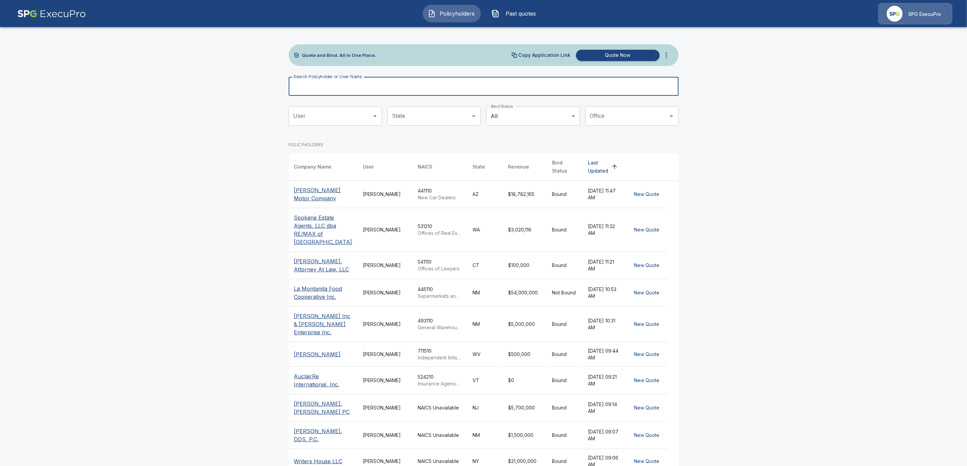
paste input "**********"
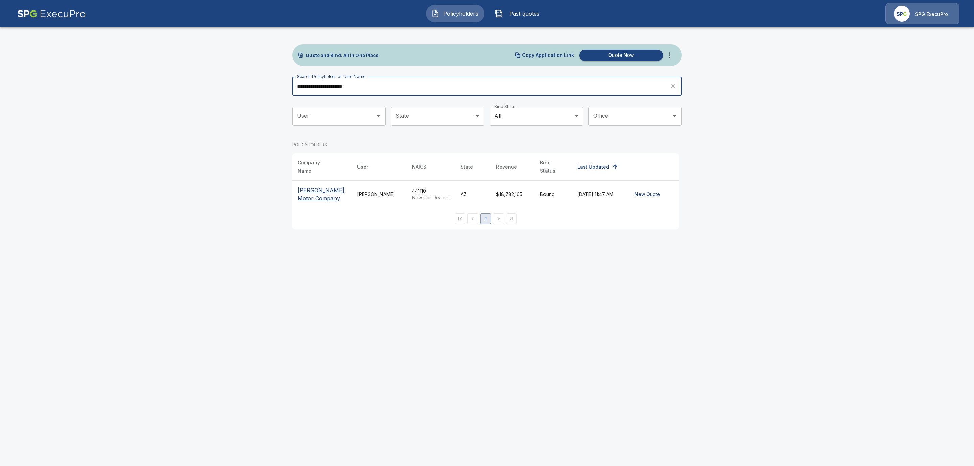
type input "**********"
click at [310, 194] on p "[PERSON_NAME] Motor Company" at bounding box center [322, 194] width 49 height 16
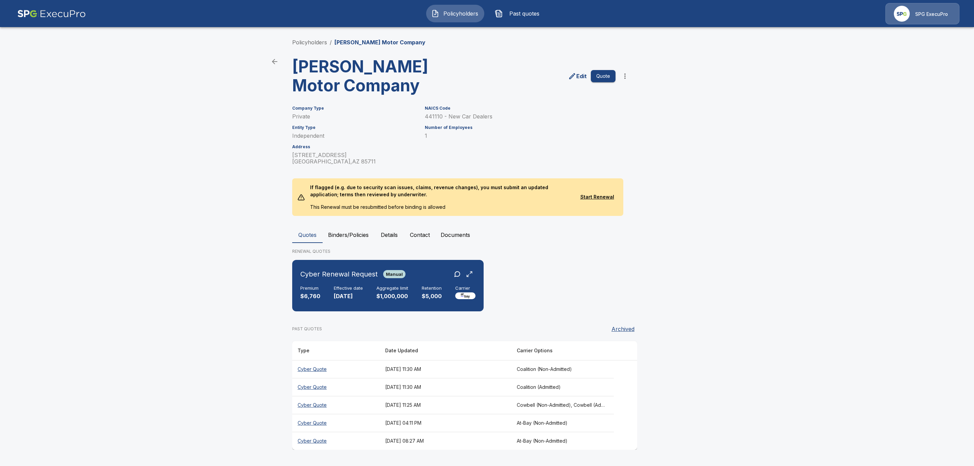
click at [562, 405] on th "Cowbell (Non-Admitted), Cowbell (Admitted), Corvus Cyber (Non-Admitted), Tokio …" at bounding box center [563, 405] width 103 height 18
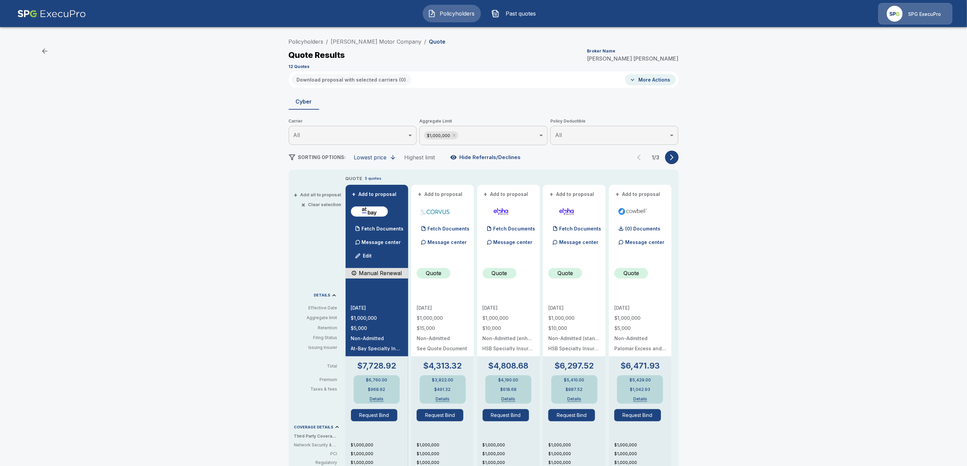
click at [657, 81] on button "More Actions" at bounding box center [650, 79] width 51 height 11
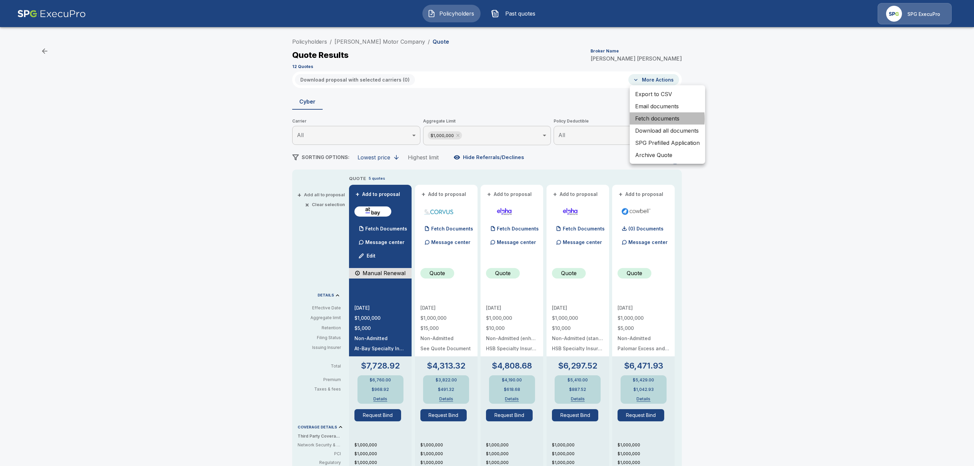
click at [653, 119] on li "Fetch documents" at bounding box center [667, 118] width 75 height 12
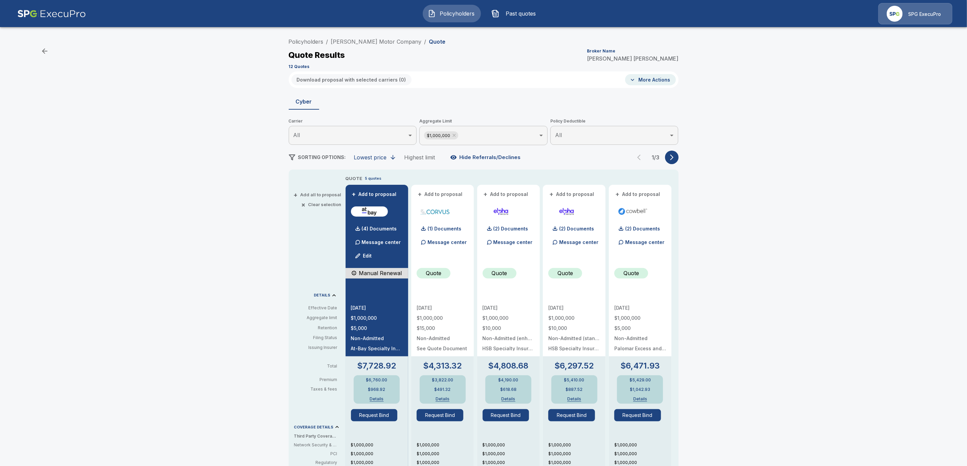
click at [682, 157] on div "Policyholders / O'Rielly Motor Company / Quote Quote Results Broker Name Tricia…" at bounding box center [483, 359] width 406 height 649
click at [673, 158] on icon "button" at bounding box center [671, 158] width 3 height 6
